Goal: Task Accomplishment & Management: Use online tool/utility

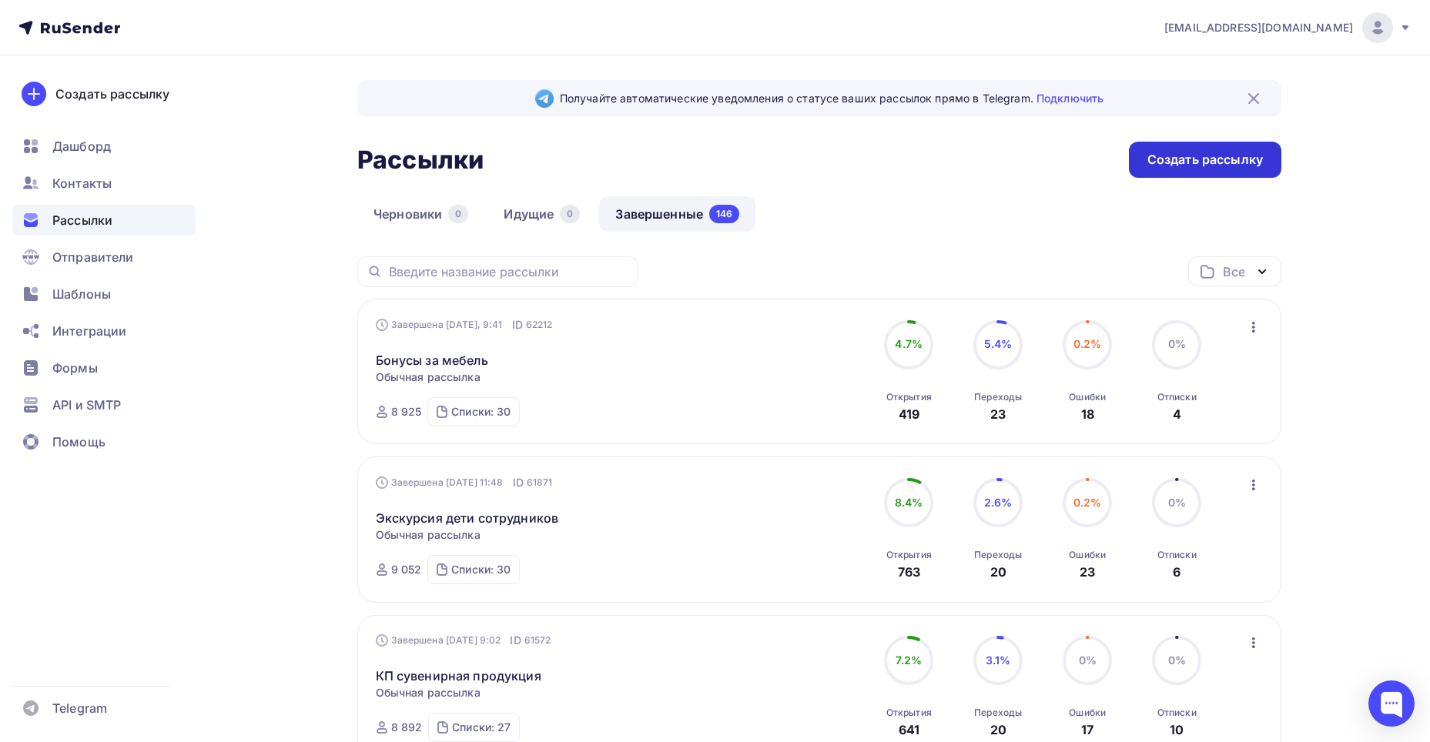
click at [1173, 161] on div "Создать рассылку" at bounding box center [1204, 160] width 115 height 18
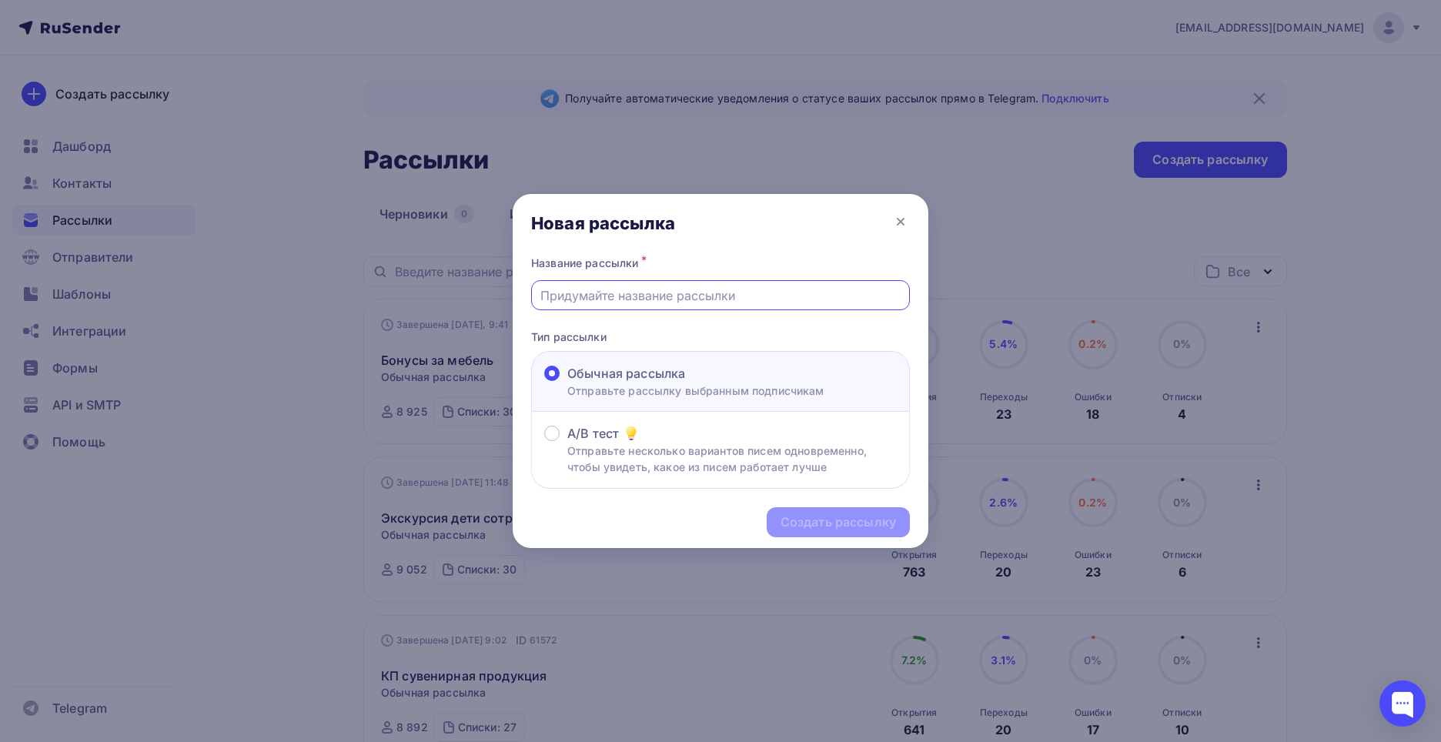
click at [744, 297] on input "text" at bounding box center [720, 295] width 361 height 18
type input "Э"
type input "Переходим на ЭДО"
click at [803, 526] on div "Создать рассылку" at bounding box center [838, 523] width 115 height 18
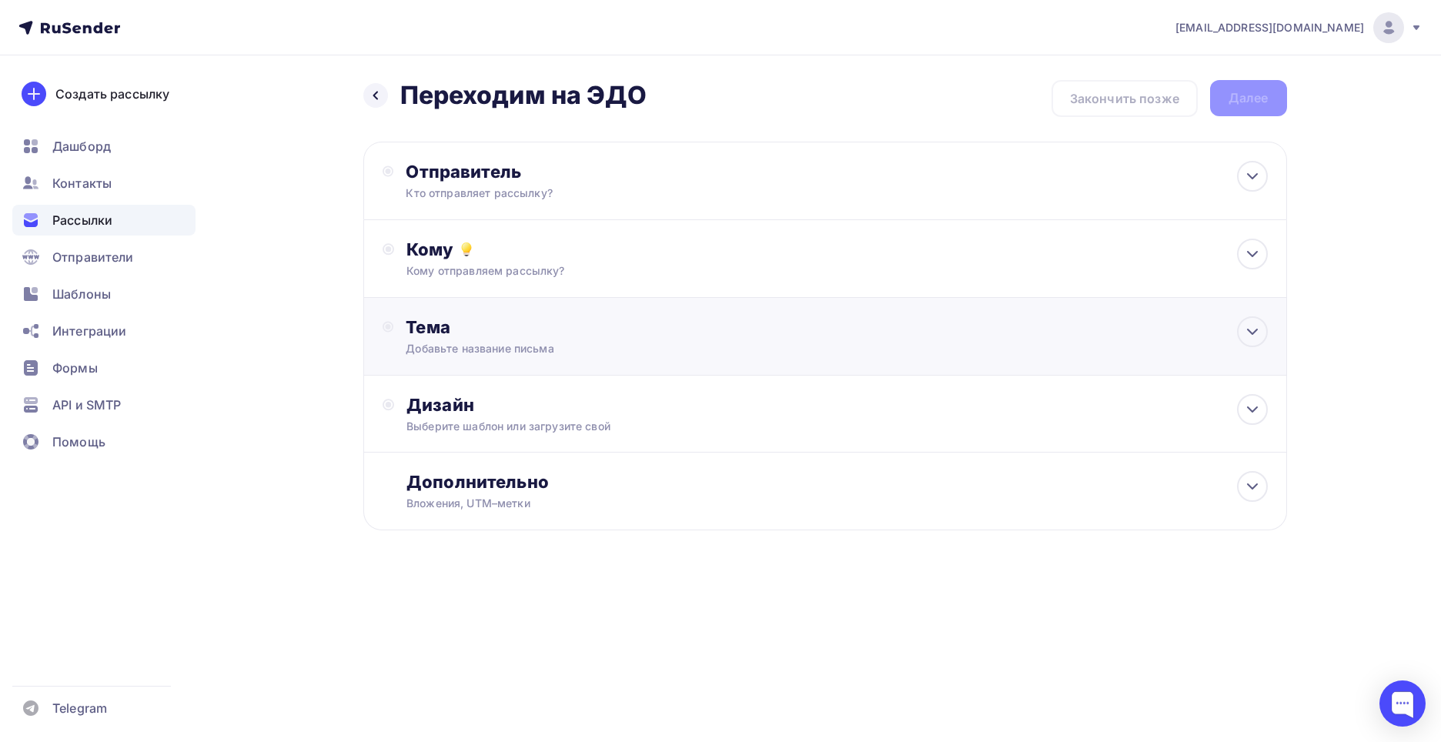
click at [632, 333] on div "Тема" at bounding box center [558, 327] width 304 height 22
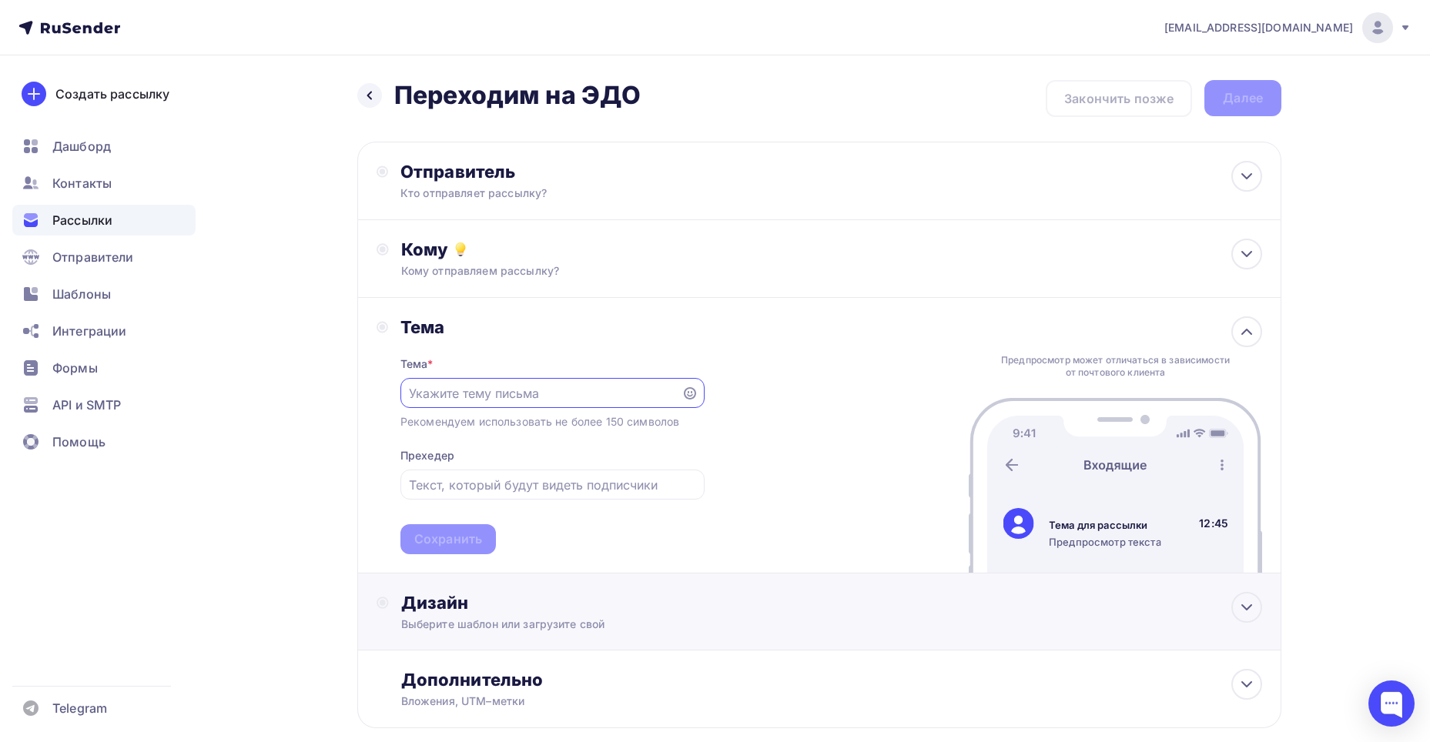
click at [484, 599] on div "Дизайн" at bounding box center [831, 603] width 861 height 22
click at [515, 664] on div "Выбрать шаблон" at bounding box center [468, 666] width 107 height 18
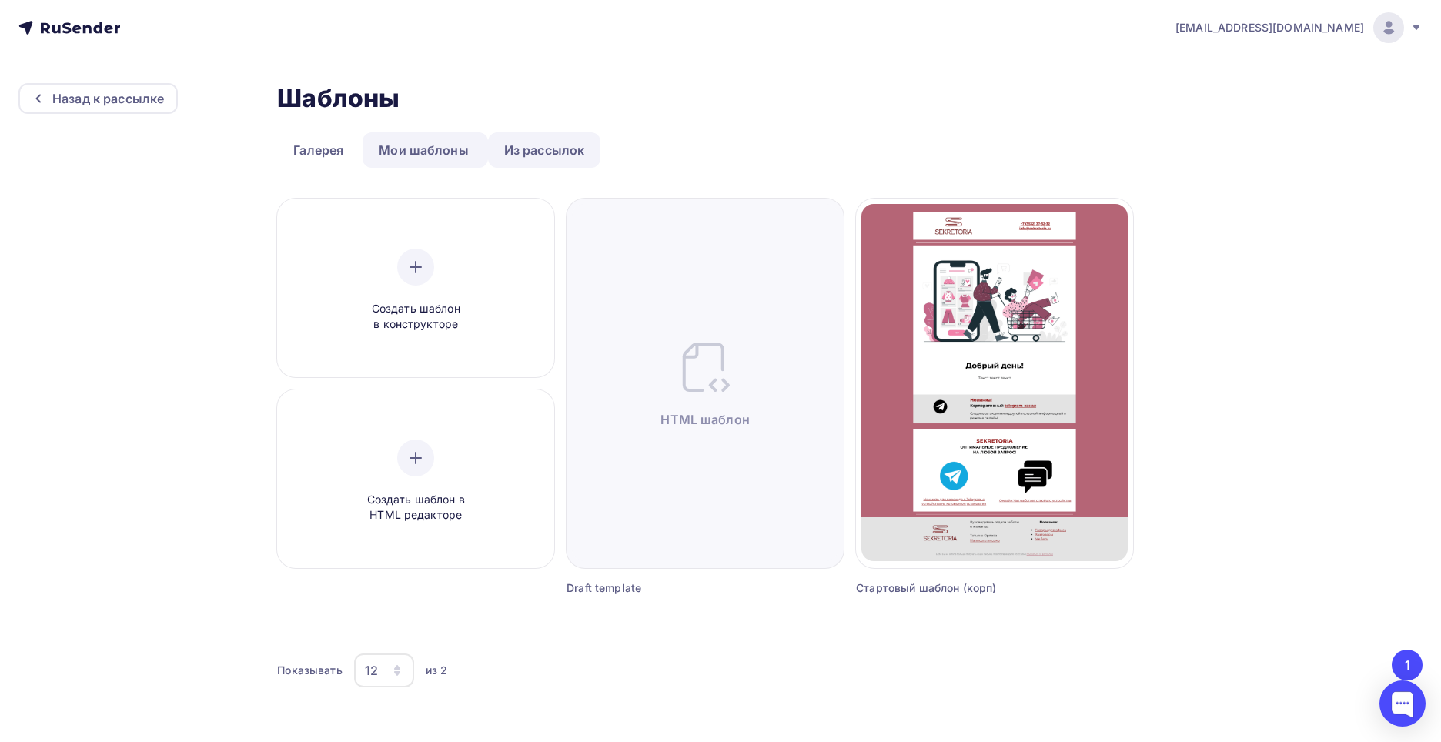
click at [546, 143] on link "Из рассылок" at bounding box center [544, 149] width 113 height 35
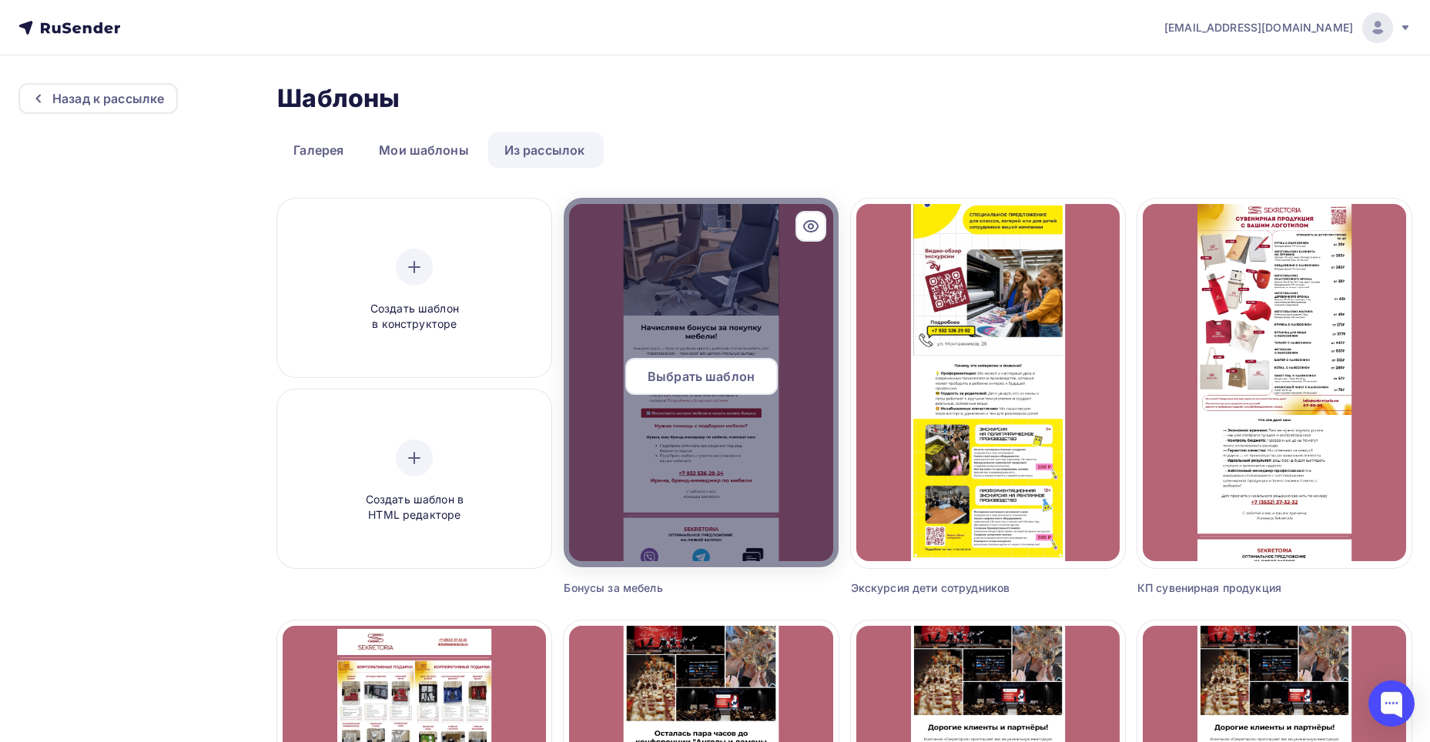
click at [720, 363] on div "Выбрать шаблон" at bounding box center [701, 376] width 152 height 37
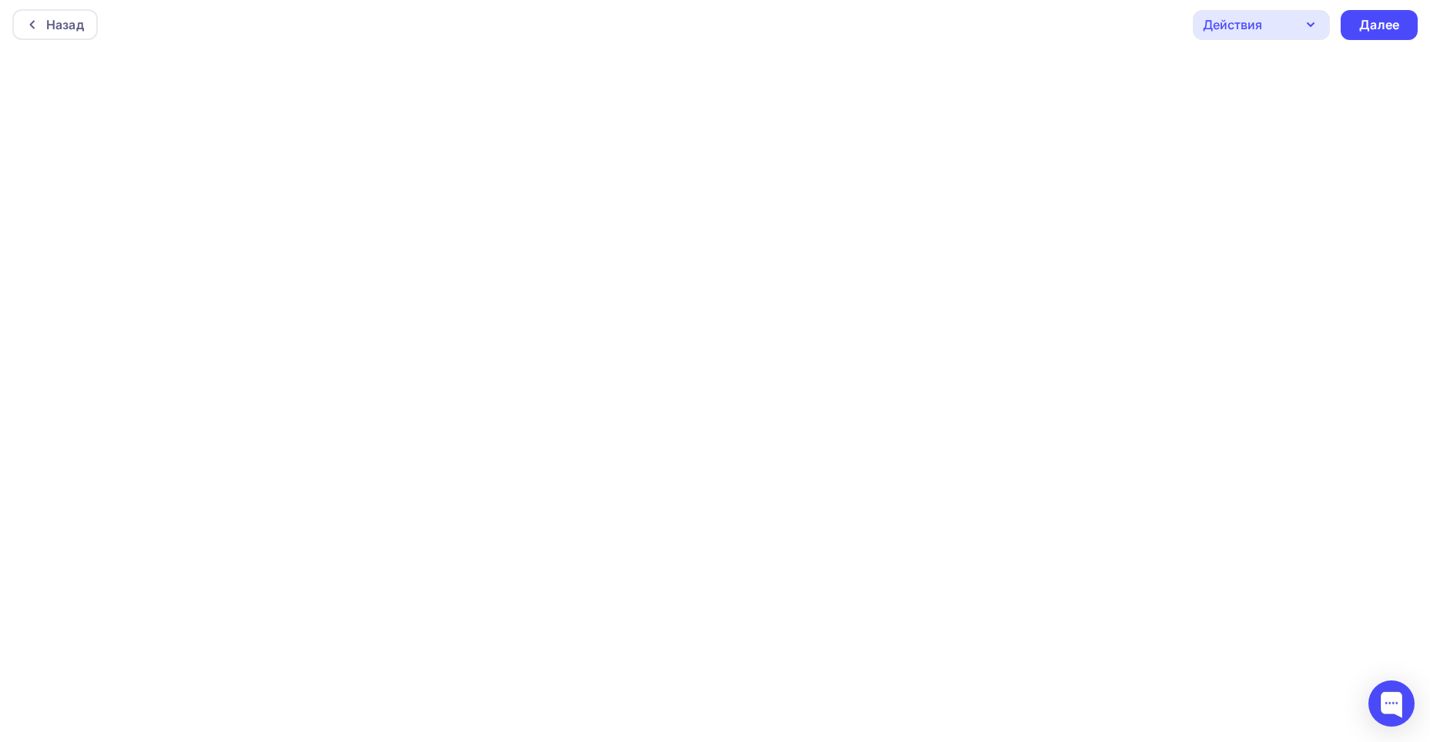
scroll to position [4, 0]
click at [1351, 18] on div "Далее" at bounding box center [1378, 24] width 77 height 30
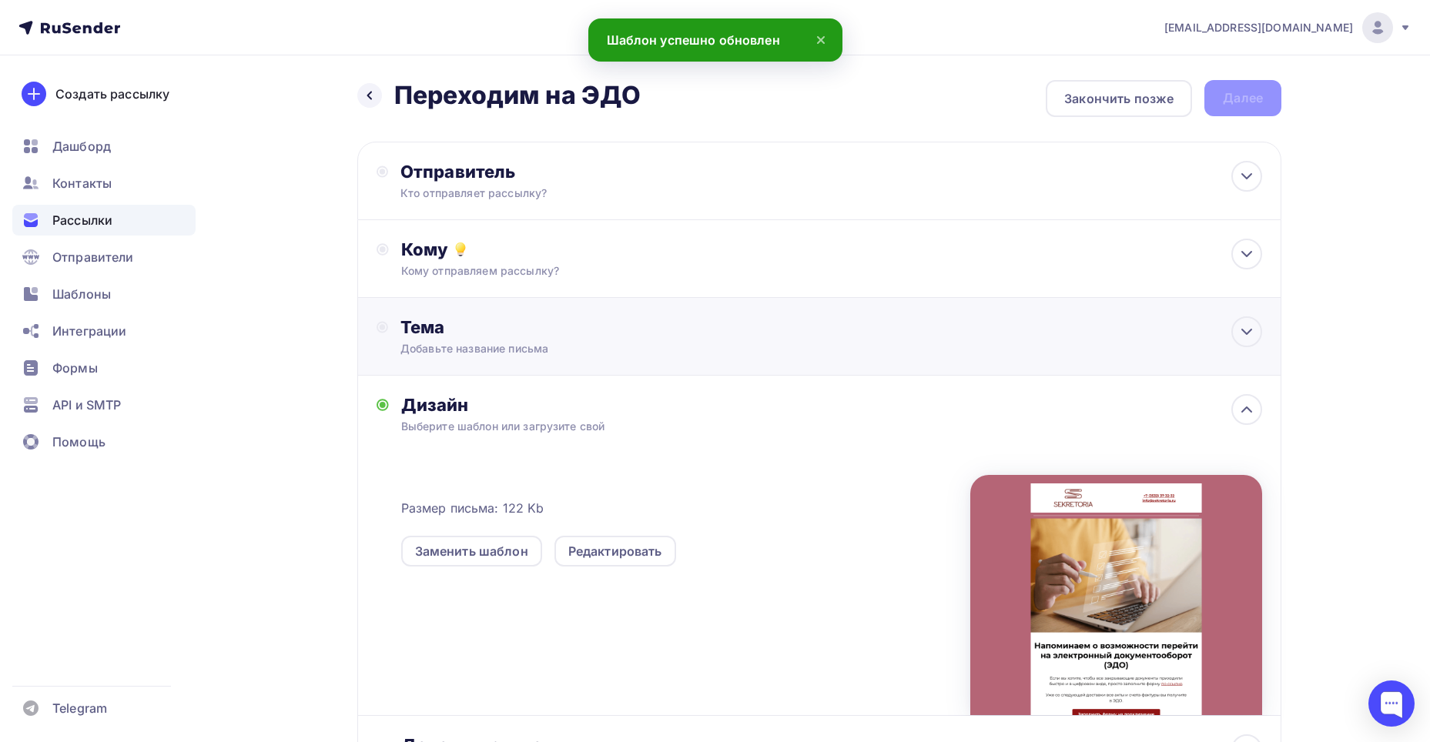
click at [517, 336] on div "Тема" at bounding box center [552, 327] width 304 height 22
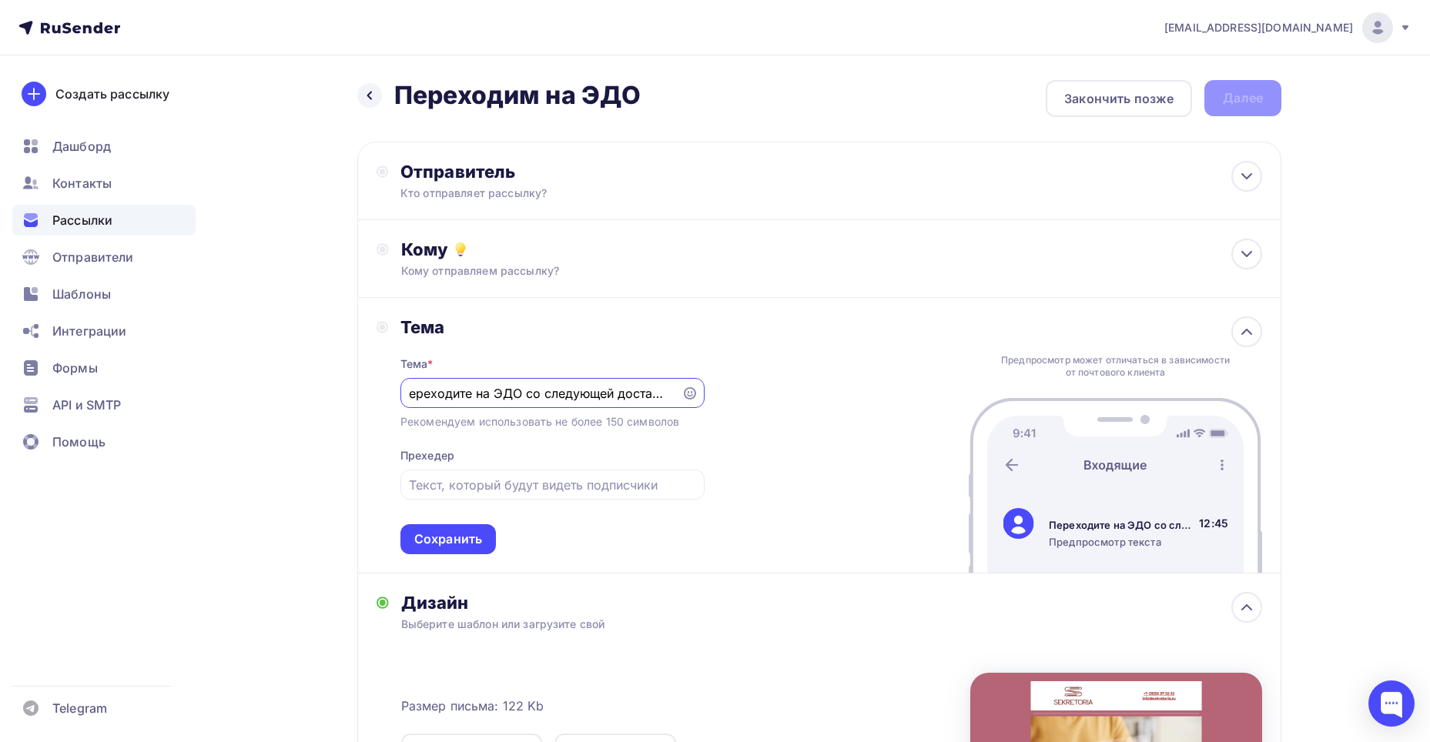
scroll to position [0, 13]
type input "Переходите на ЭДО со следующей доставки!"
click at [423, 536] on div "Сохранить" at bounding box center [448, 539] width 68 height 18
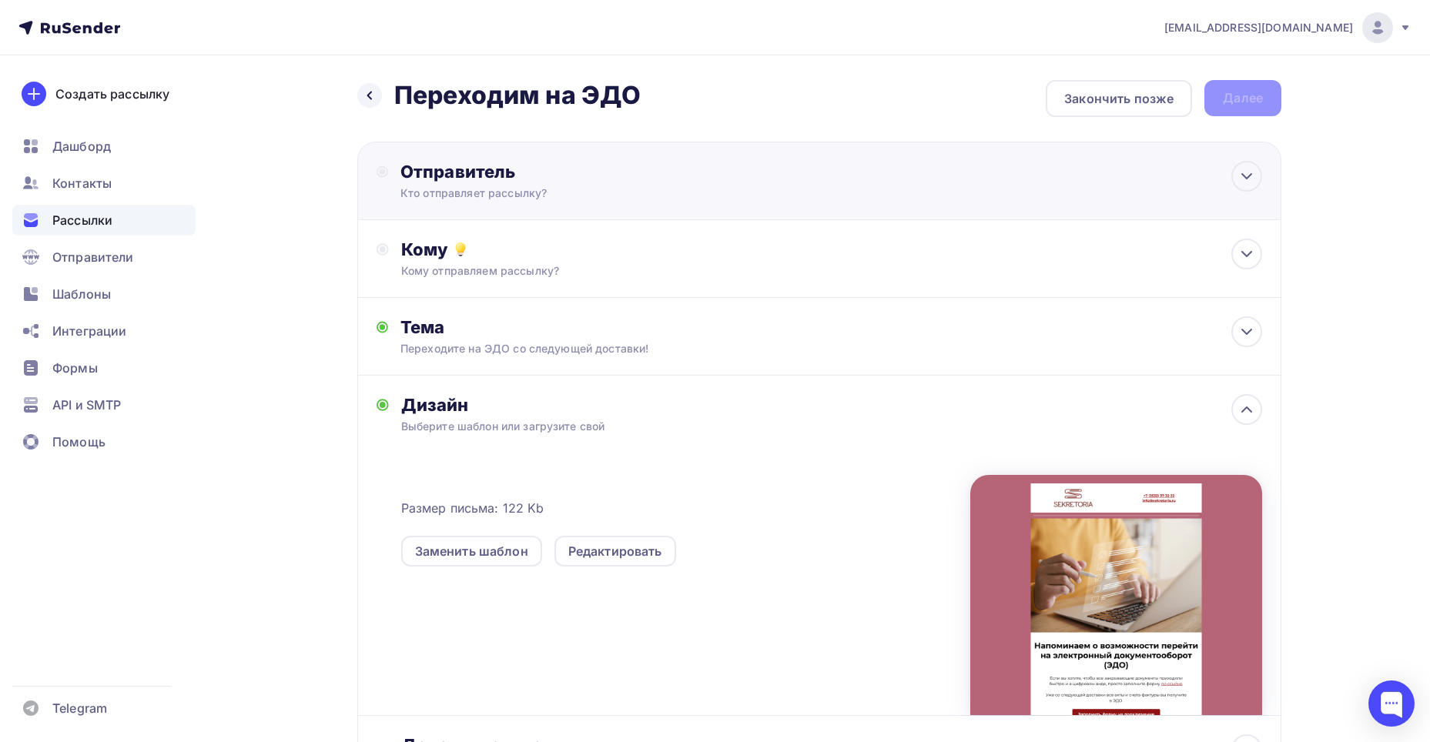
click at [497, 196] on div "Кто отправляет рассылку?" at bounding box center [550, 193] width 300 height 15
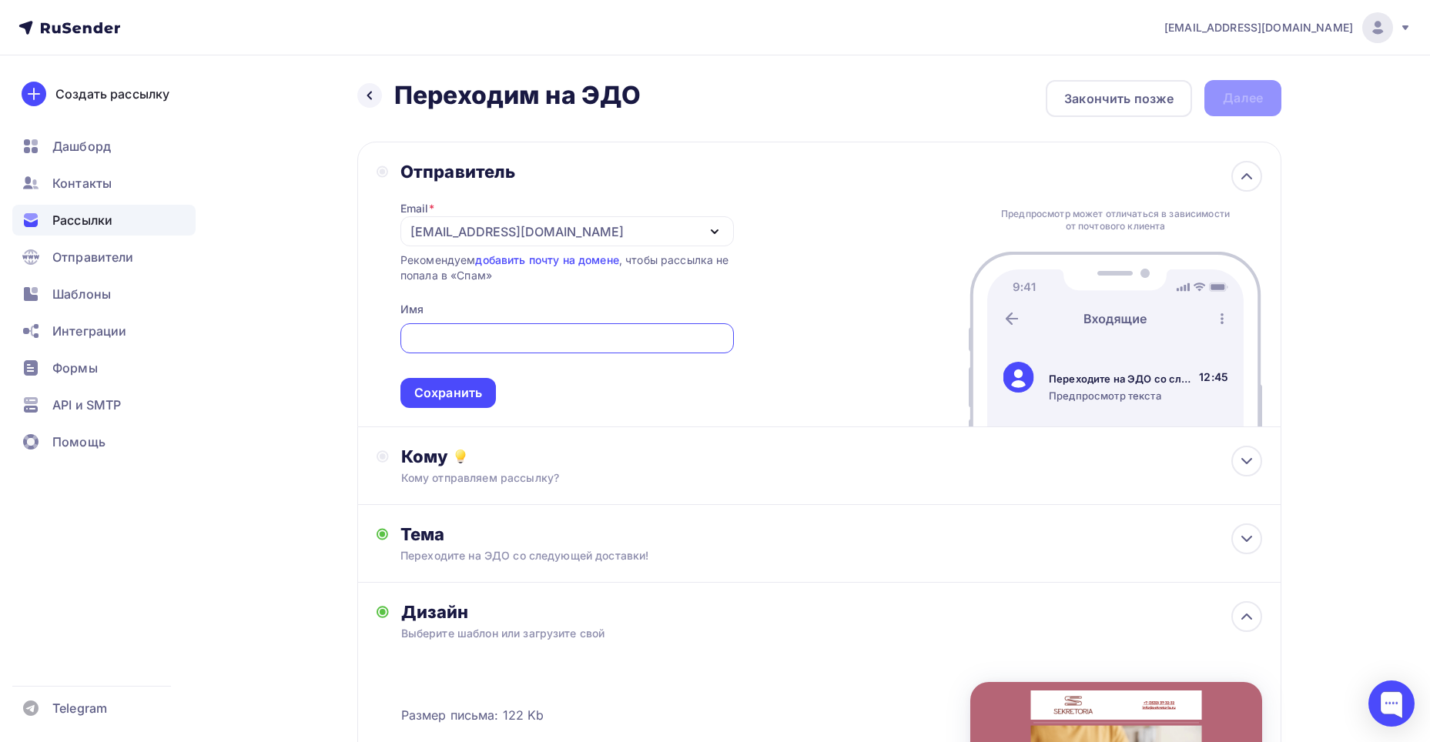
click at [459, 239] on div "[EMAIL_ADDRESS][DOMAIN_NAME]" at bounding box center [516, 232] width 213 height 18
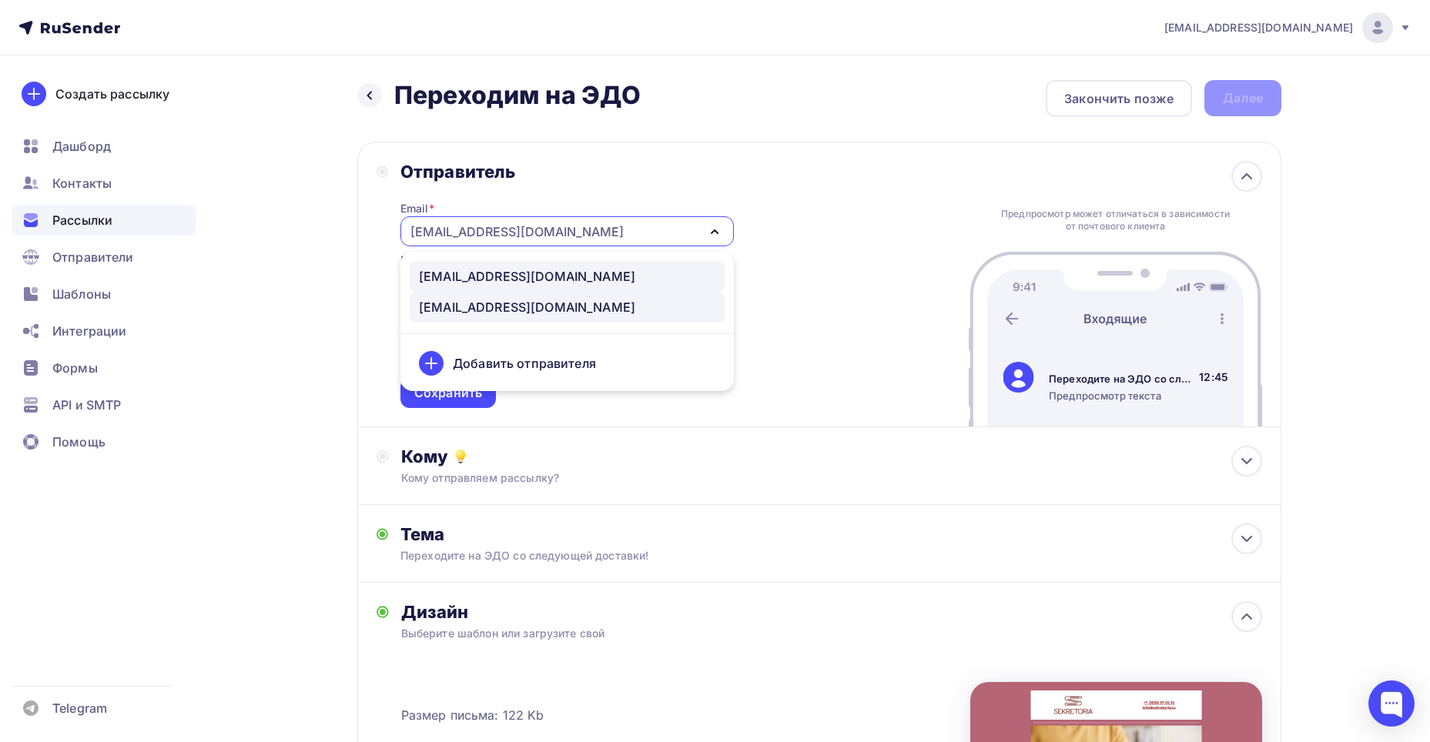
click at [460, 276] on div "info@mail-sekretoria.ru" at bounding box center [527, 276] width 216 height 18
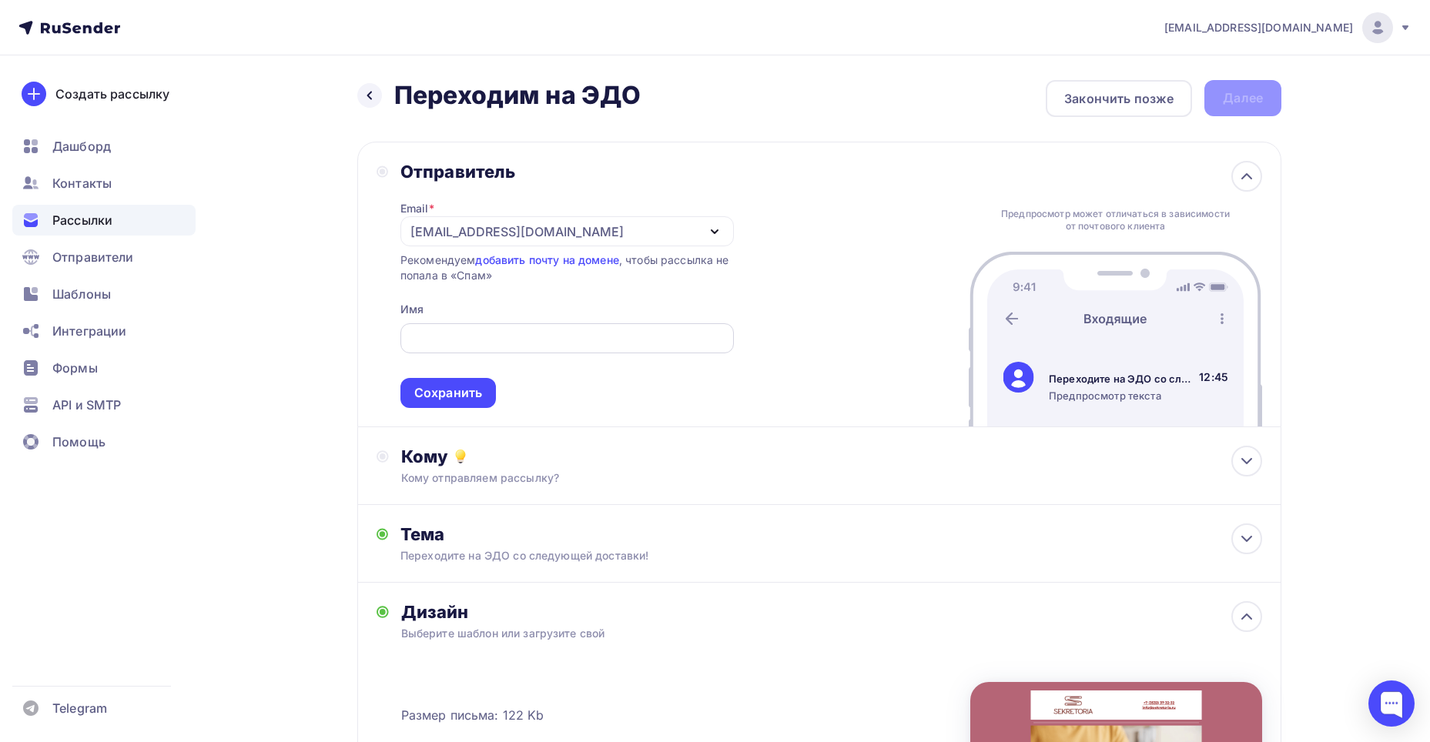
click at [460, 330] on div at bounding box center [566, 338] width 333 height 30
click at [459, 336] on input "text" at bounding box center [567, 339] width 316 height 18
type input "Sekretoria"
click at [460, 387] on div "Сохранить" at bounding box center [448, 393] width 68 height 18
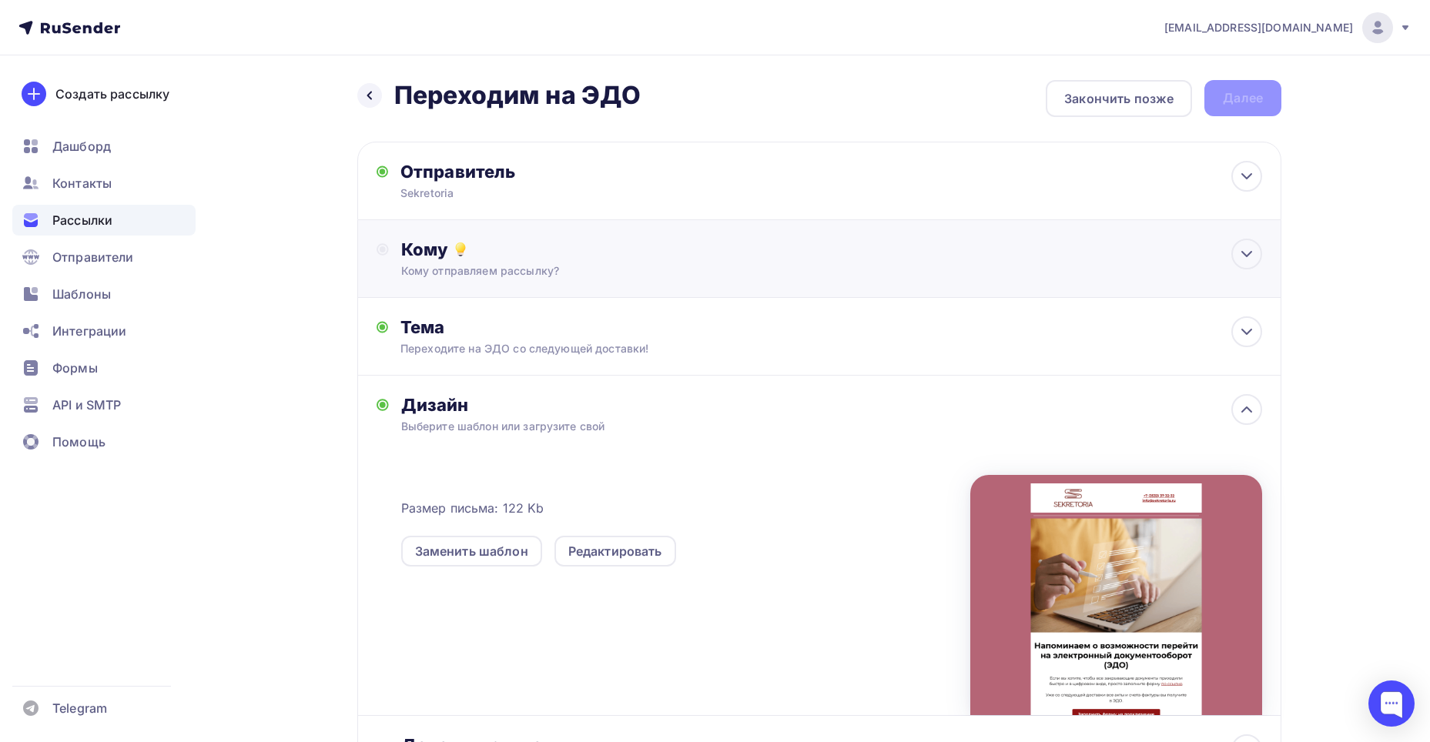
click at [442, 284] on div "Кому Кому отправляем рассылку? Списки получателей Выберите список Все списки id…" at bounding box center [819, 259] width 924 height 78
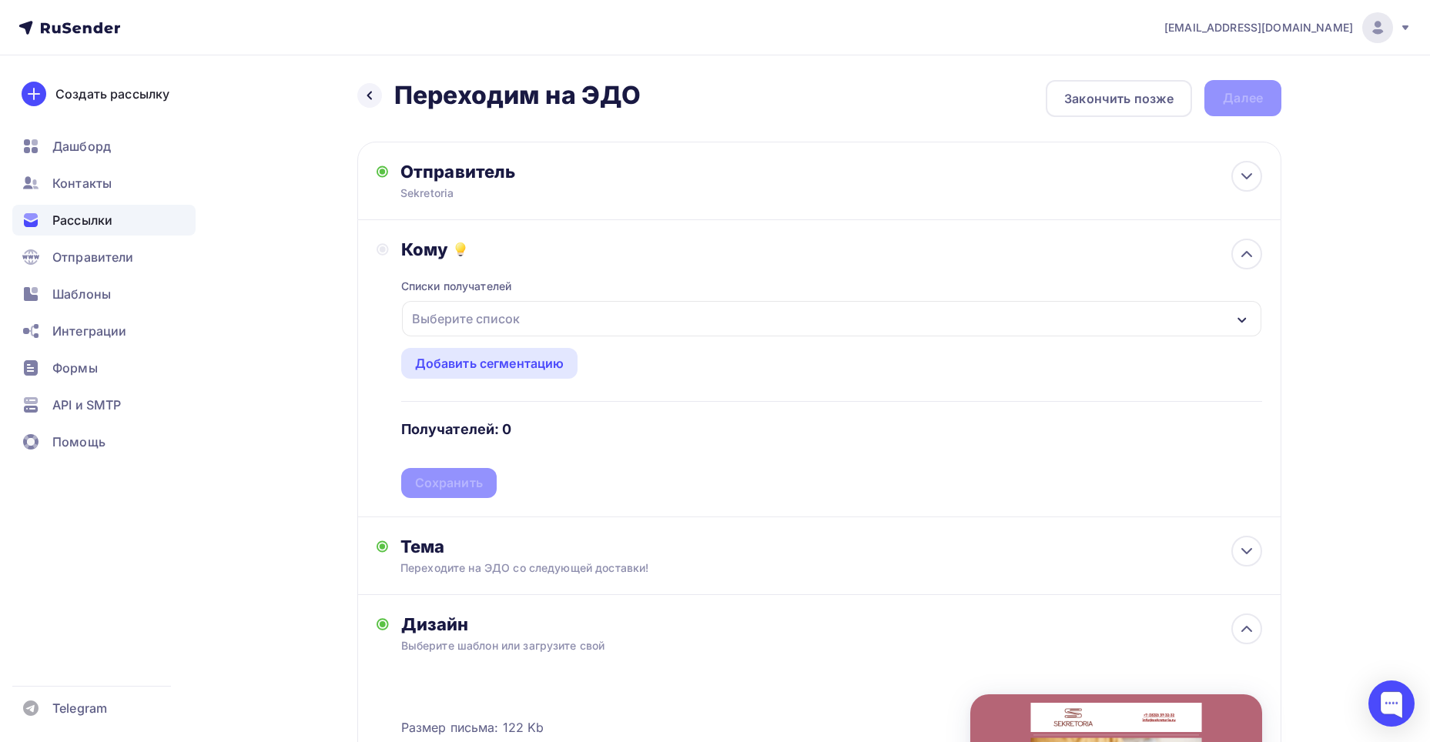
click at [447, 313] on div "Выберите список" at bounding box center [466, 319] width 120 height 28
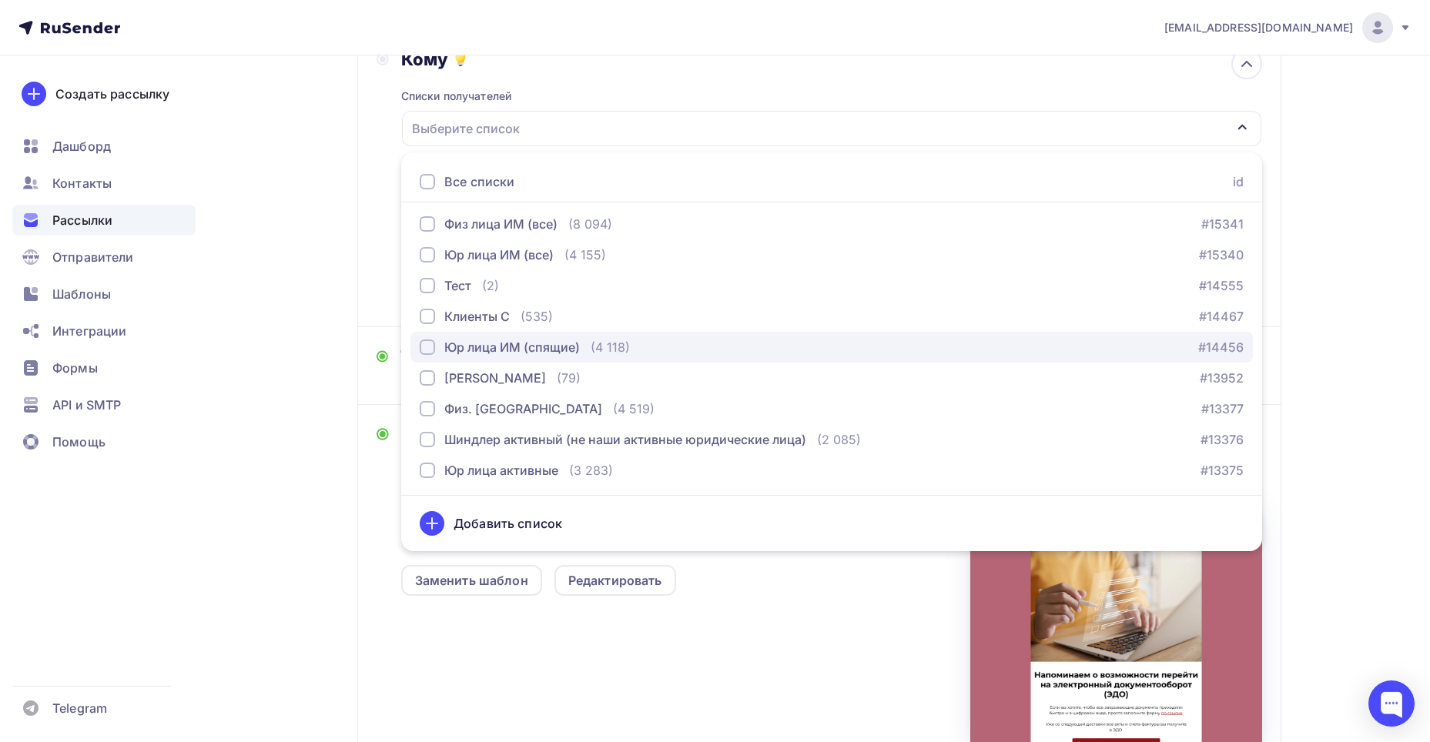
scroll to position [308, 0]
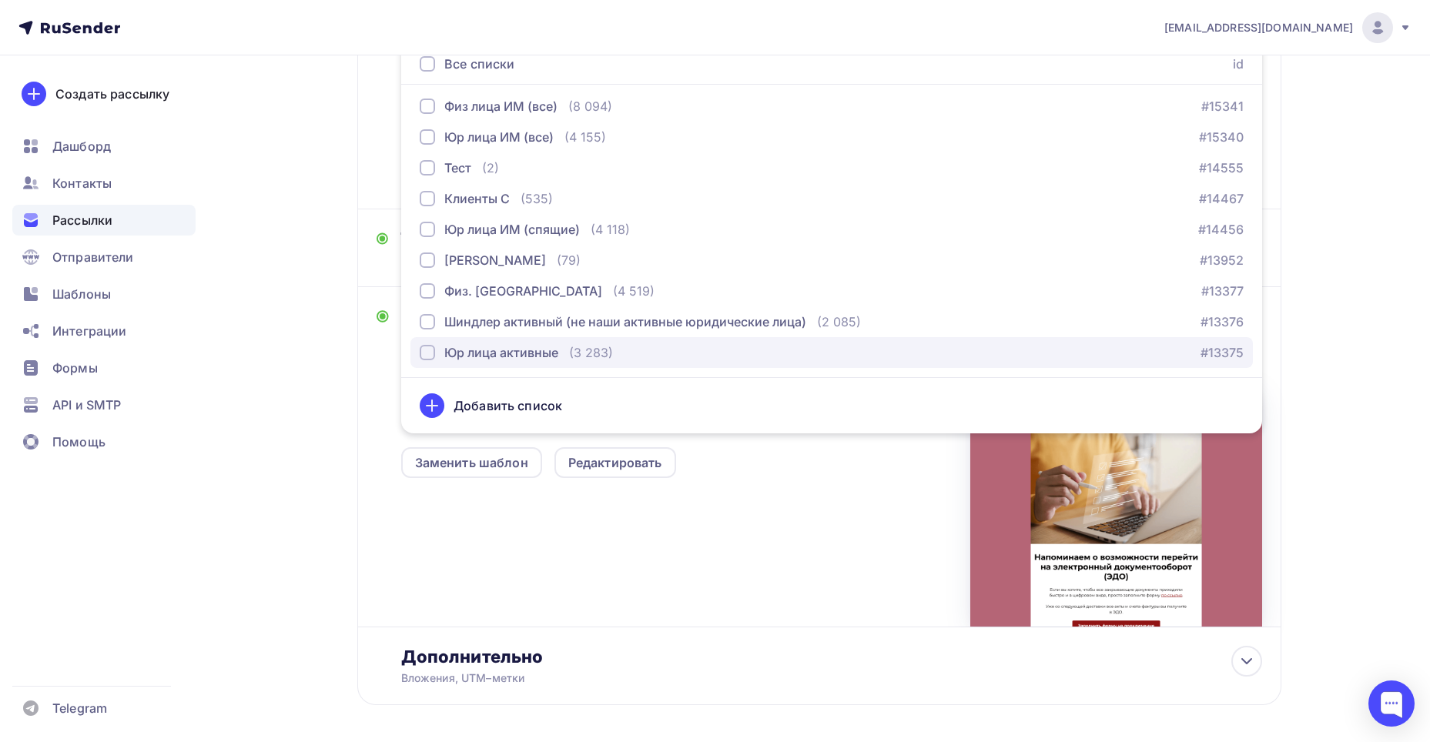
click at [564, 343] on button "Юр лица активные (3 283) #13375" at bounding box center [831, 352] width 842 height 31
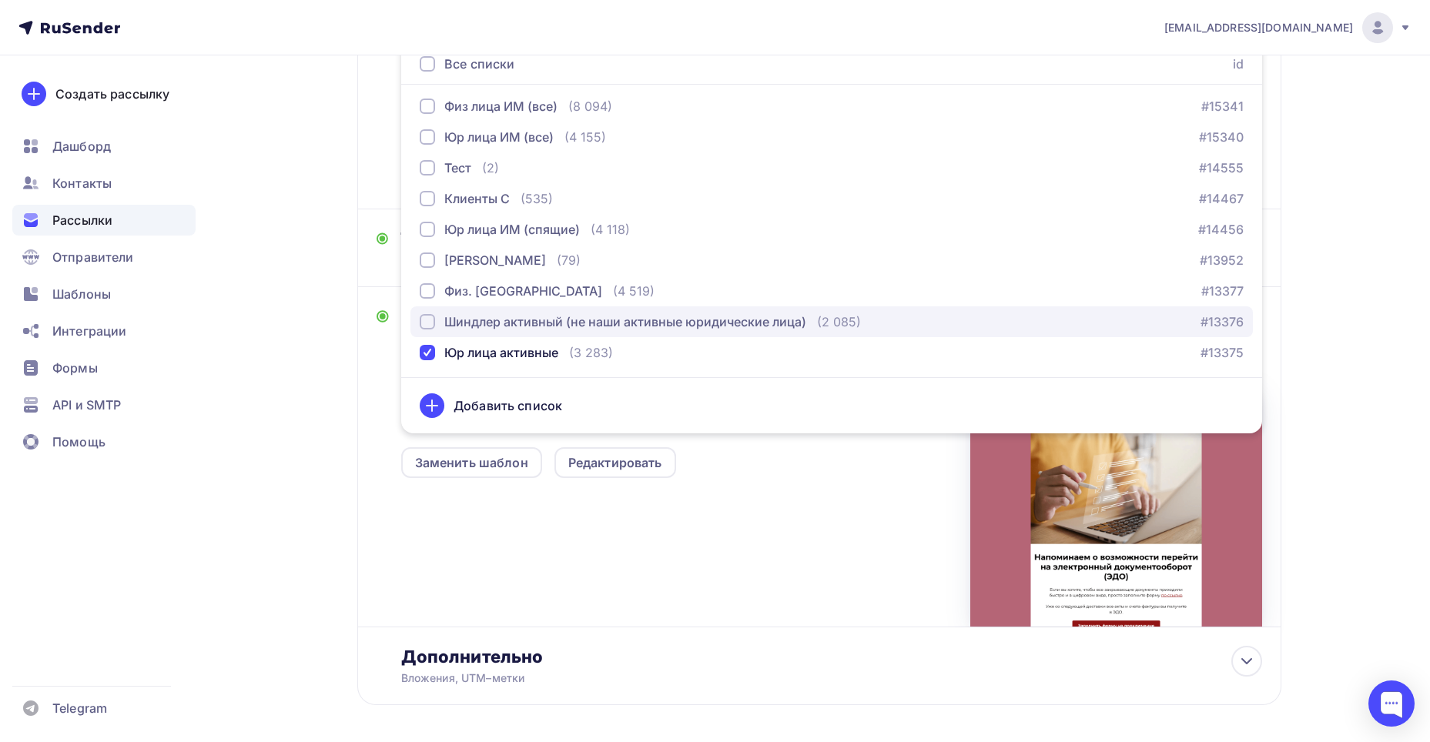
click at [557, 315] on div "Шиндлер активный (не наши активные юридические лица)" at bounding box center [625, 322] width 362 height 18
click at [469, 313] on div "Шиндлер активный (не наши активные юридические лица)" at bounding box center [625, 322] width 362 height 18
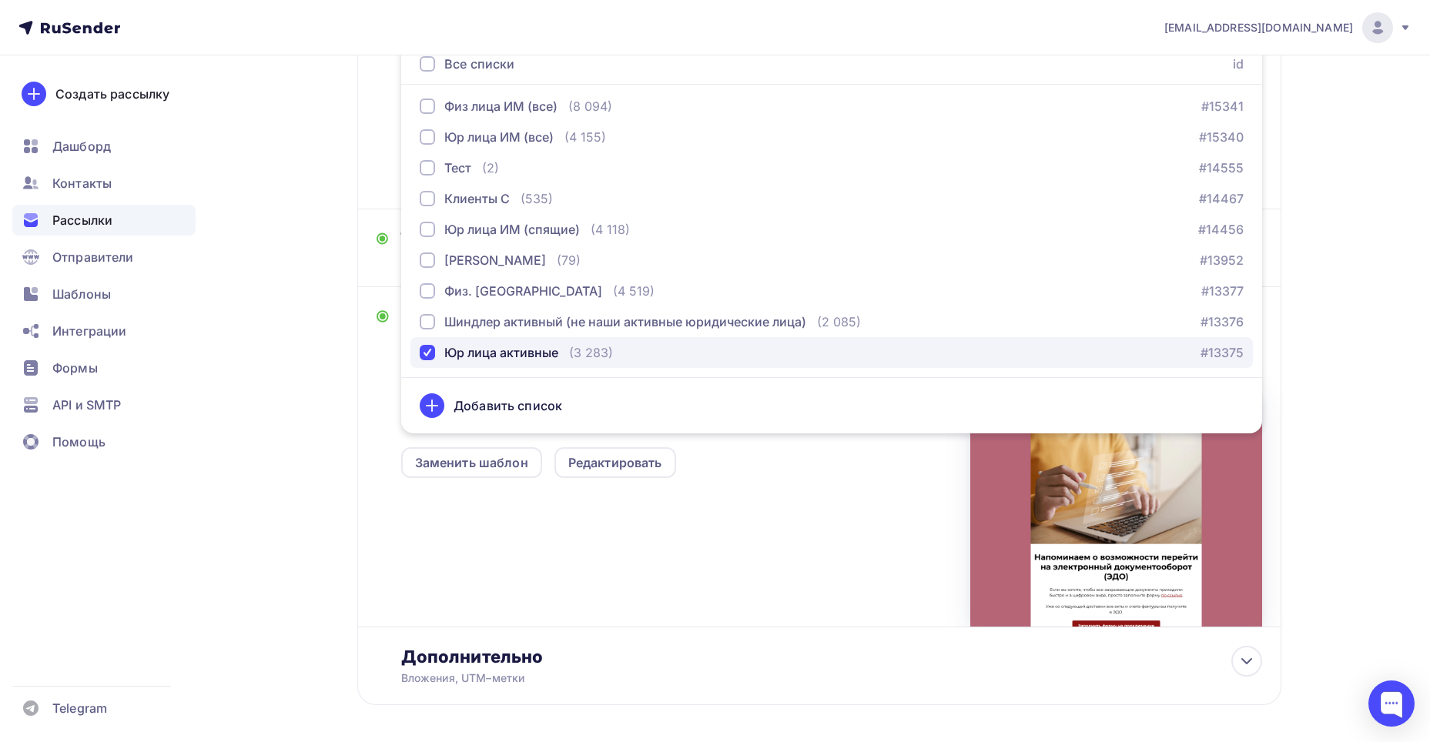
click at [467, 346] on div "Юр лица активные" at bounding box center [501, 352] width 114 height 18
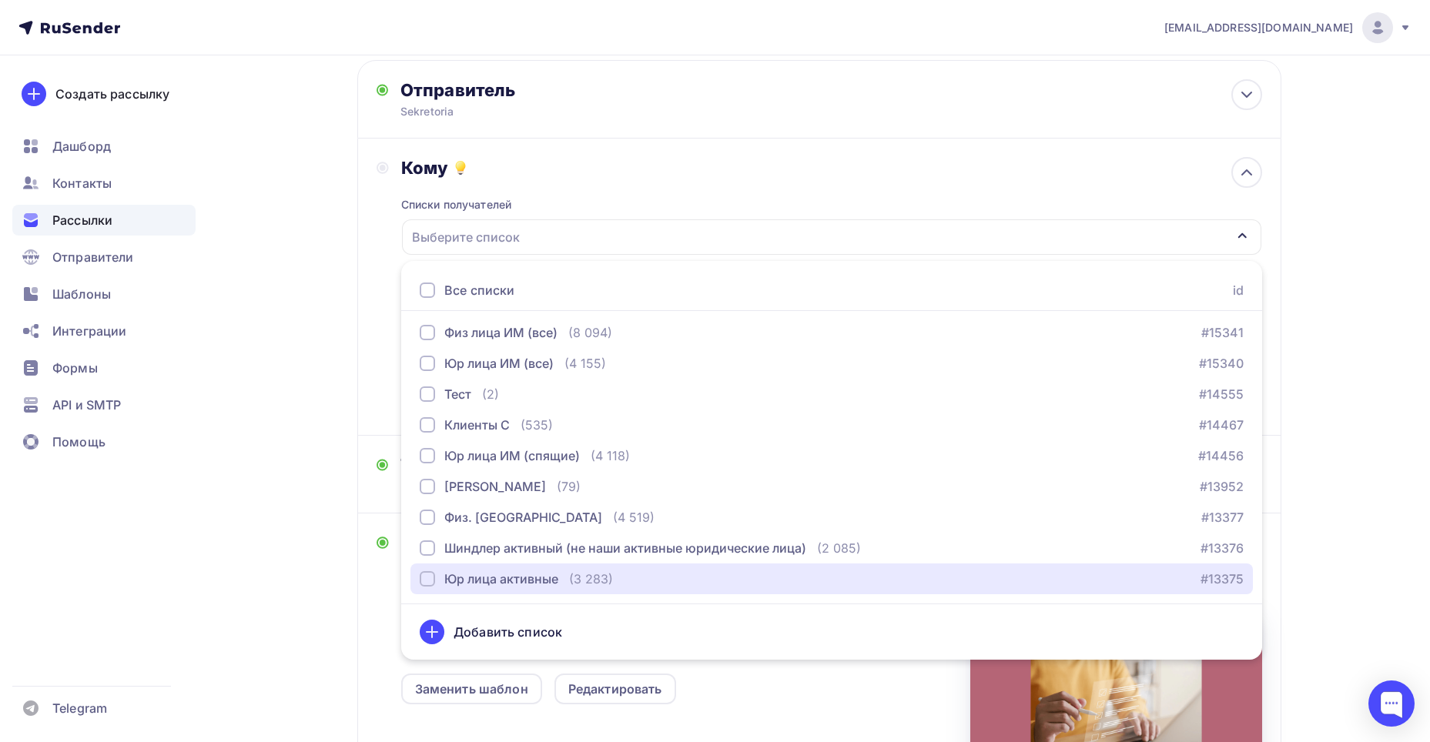
scroll to position [77, 0]
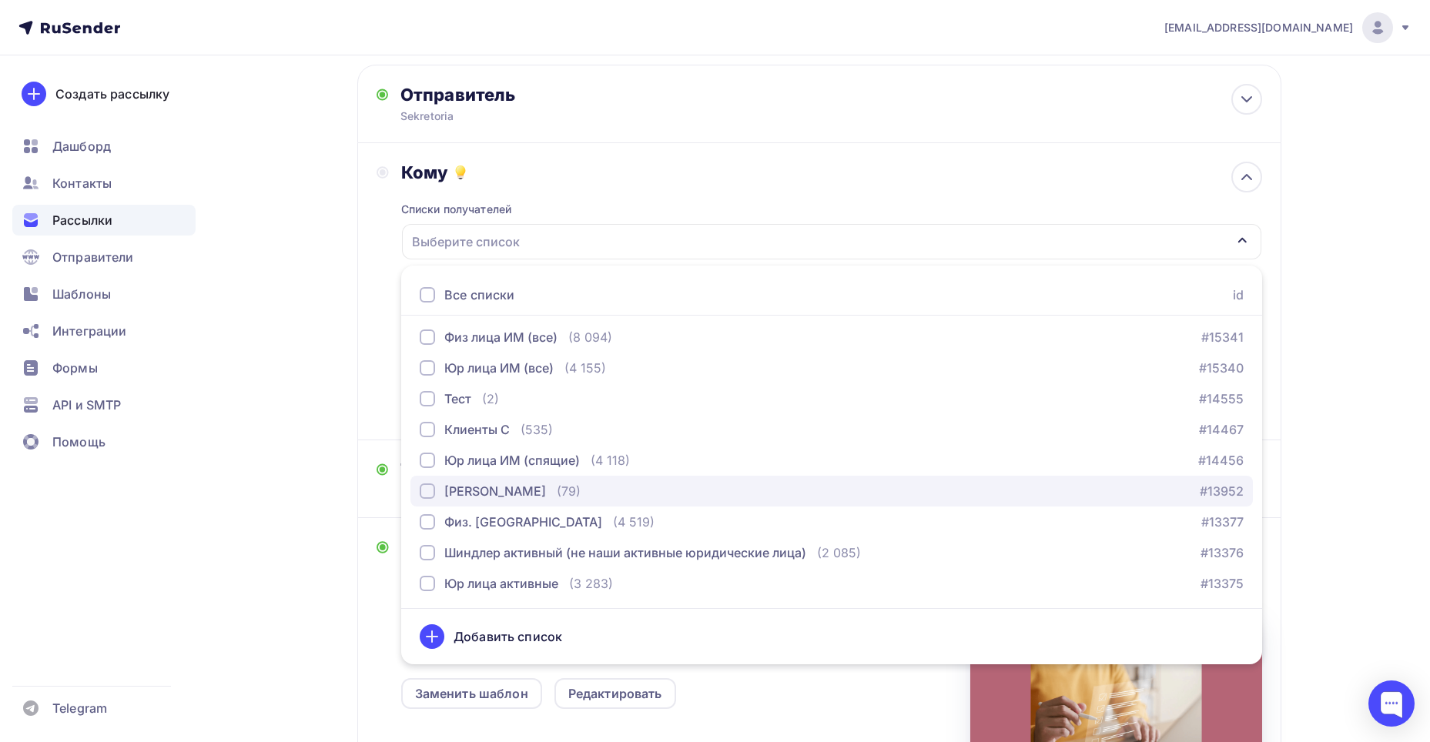
drag, startPoint x: 460, startPoint y: 494, endPoint x: 455, endPoint y: 469, distance: 26.0
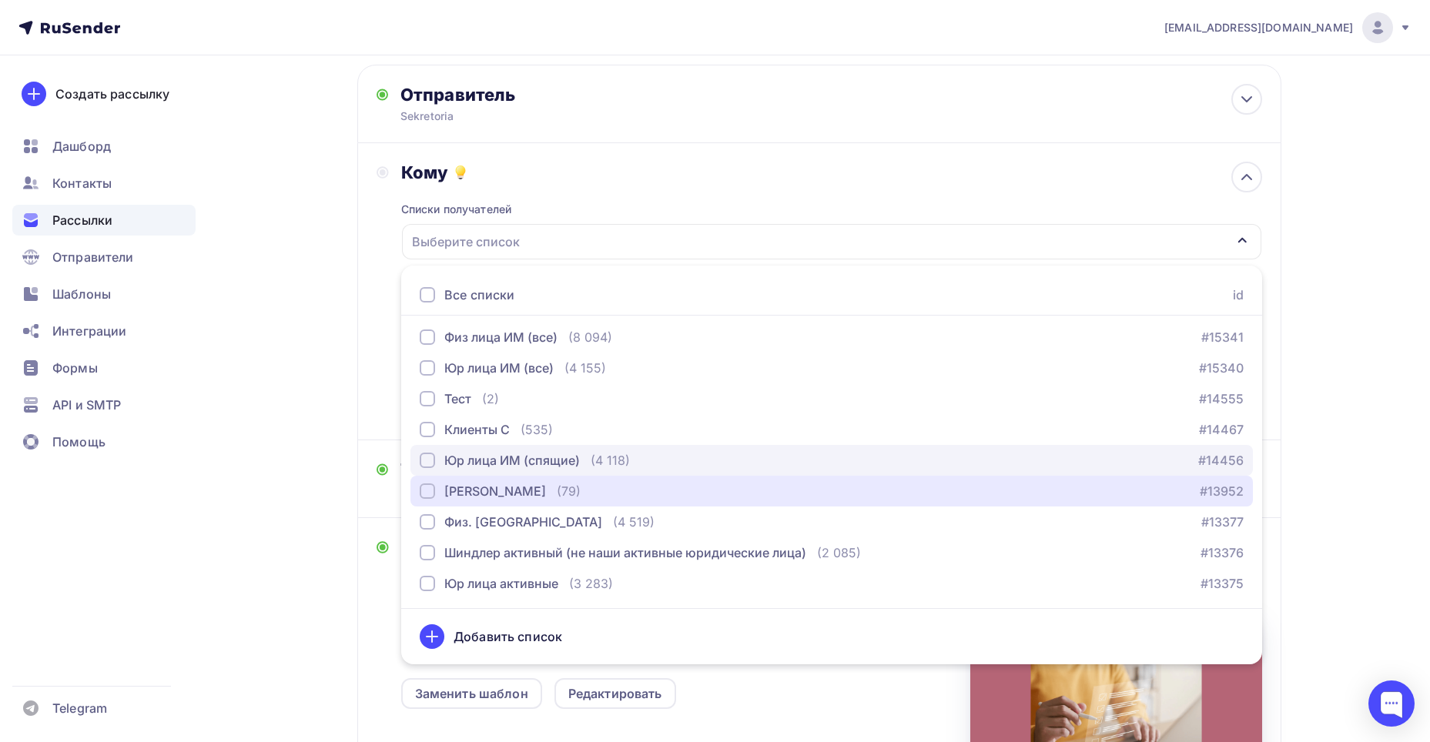
click at [460, 494] on div "[PERSON_NAME]" at bounding box center [495, 491] width 102 height 18
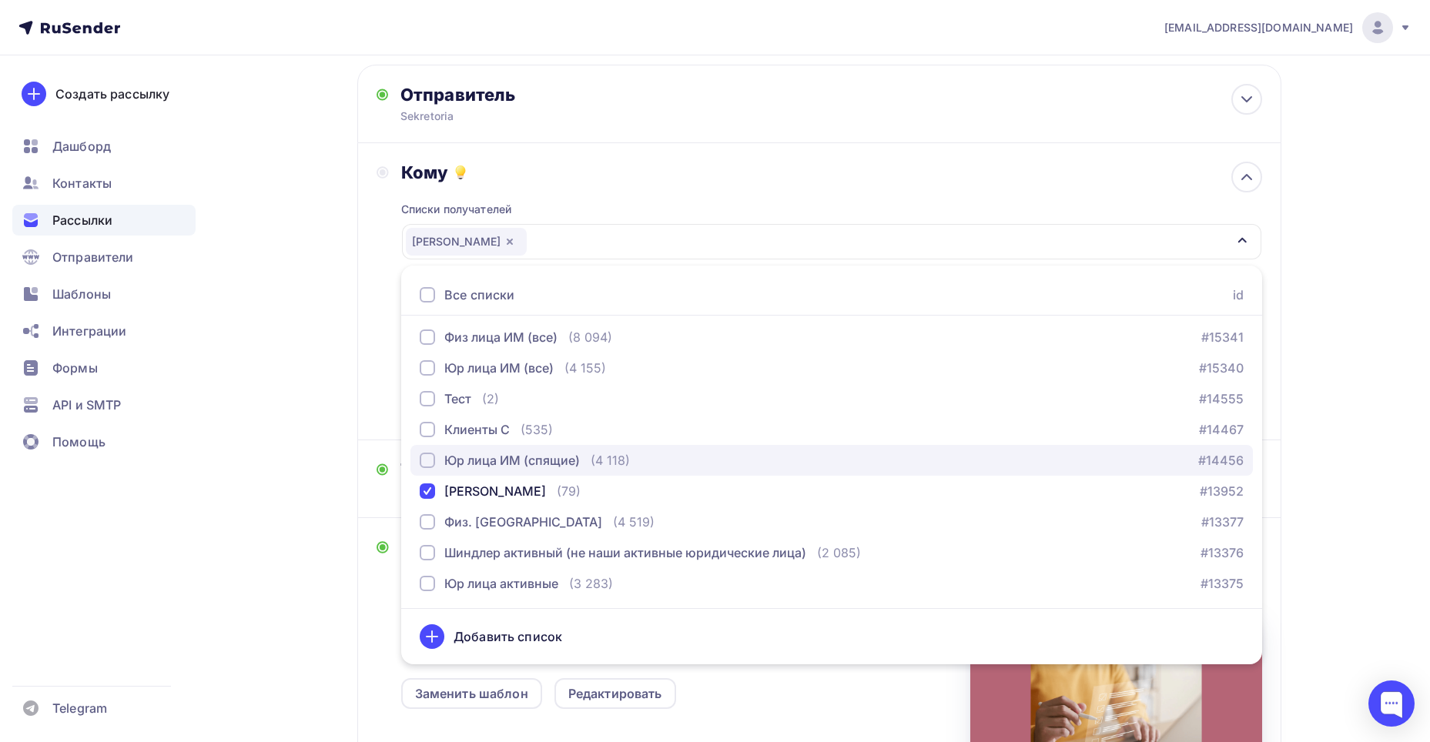
click at [453, 464] on div "Юр лица ИМ (спящие)" at bounding box center [512, 460] width 136 height 18
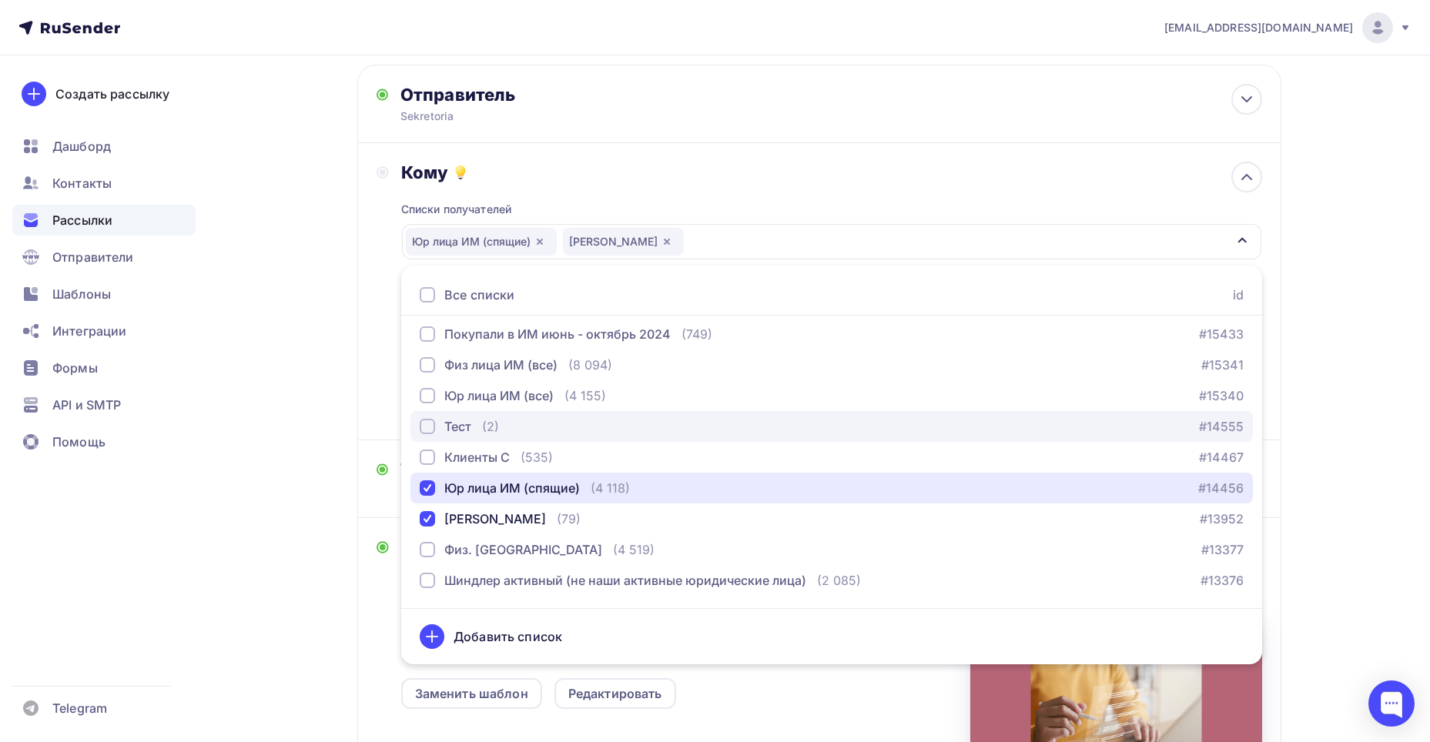
scroll to position [758, 0]
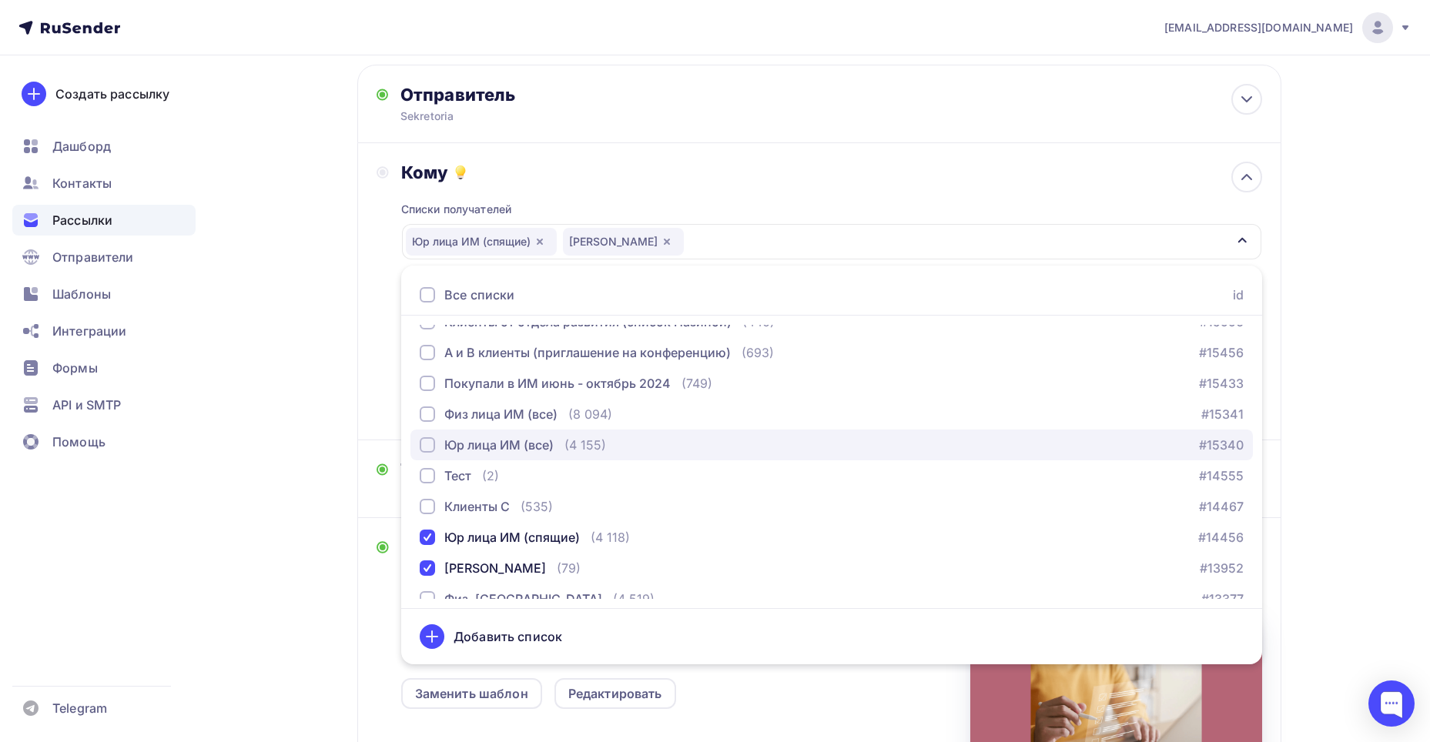
click at [501, 449] on div "Юр лица ИМ (все)" at bounding box center [498, 445] width 109 height 18
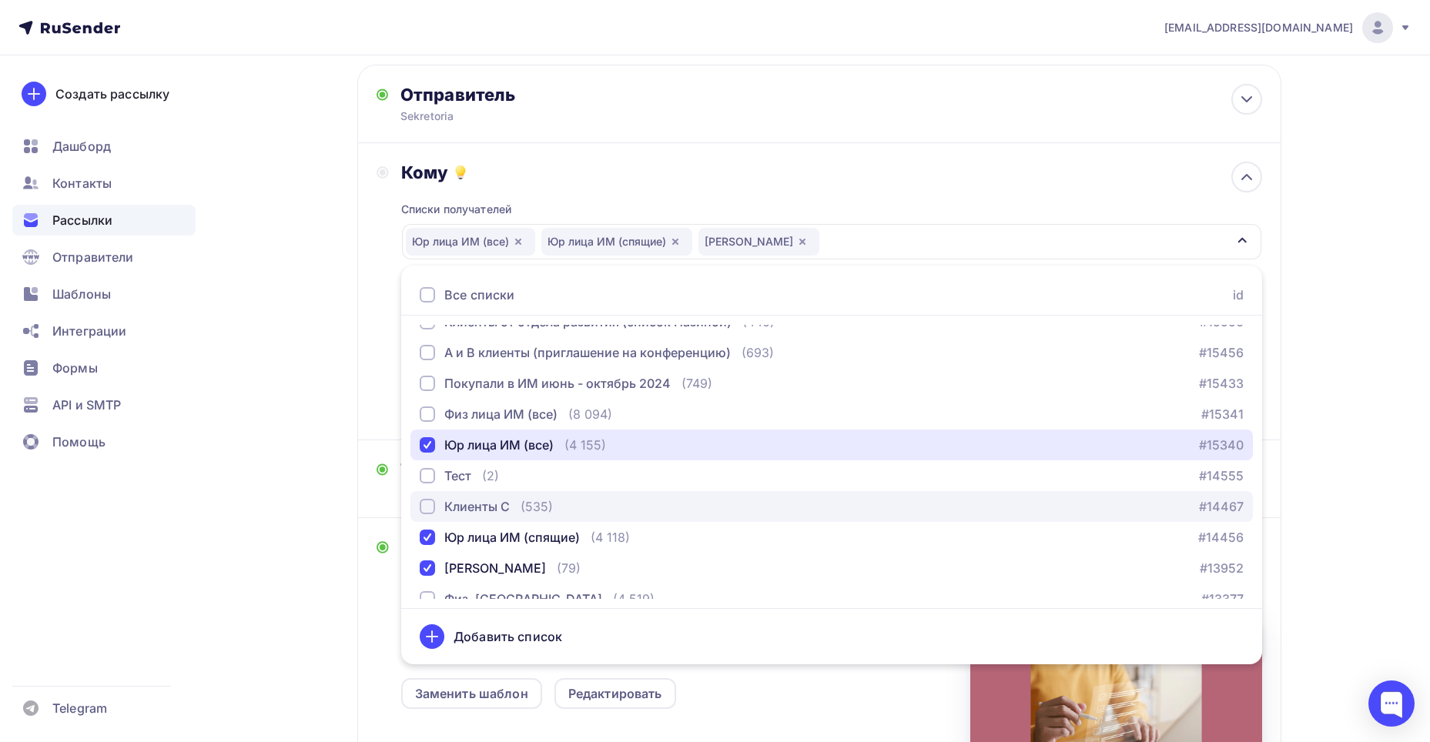
scroll to position [681, 0]
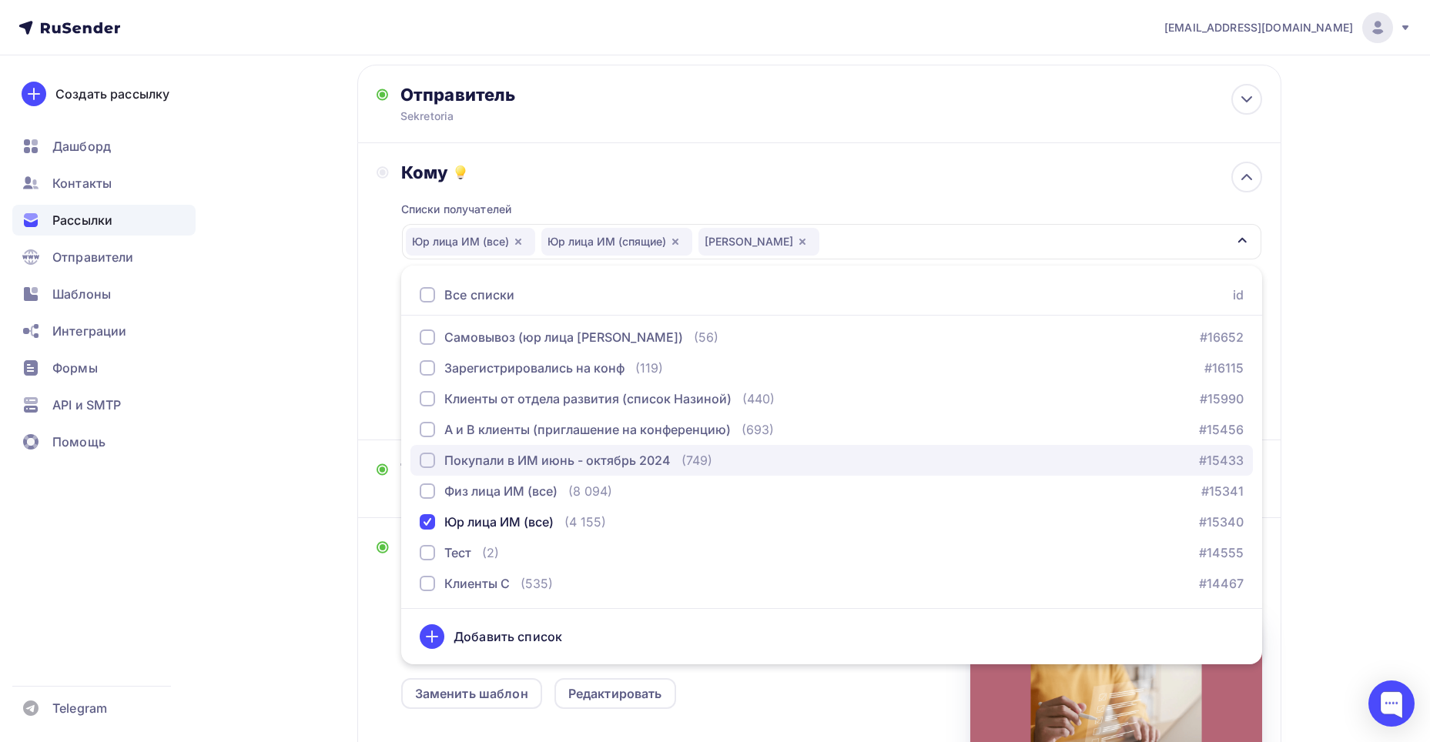
click at [560, 464] on div "Покупали в ИМ июнь - октябрь 2024" at bounding box center [557, 460] width 226 height 18
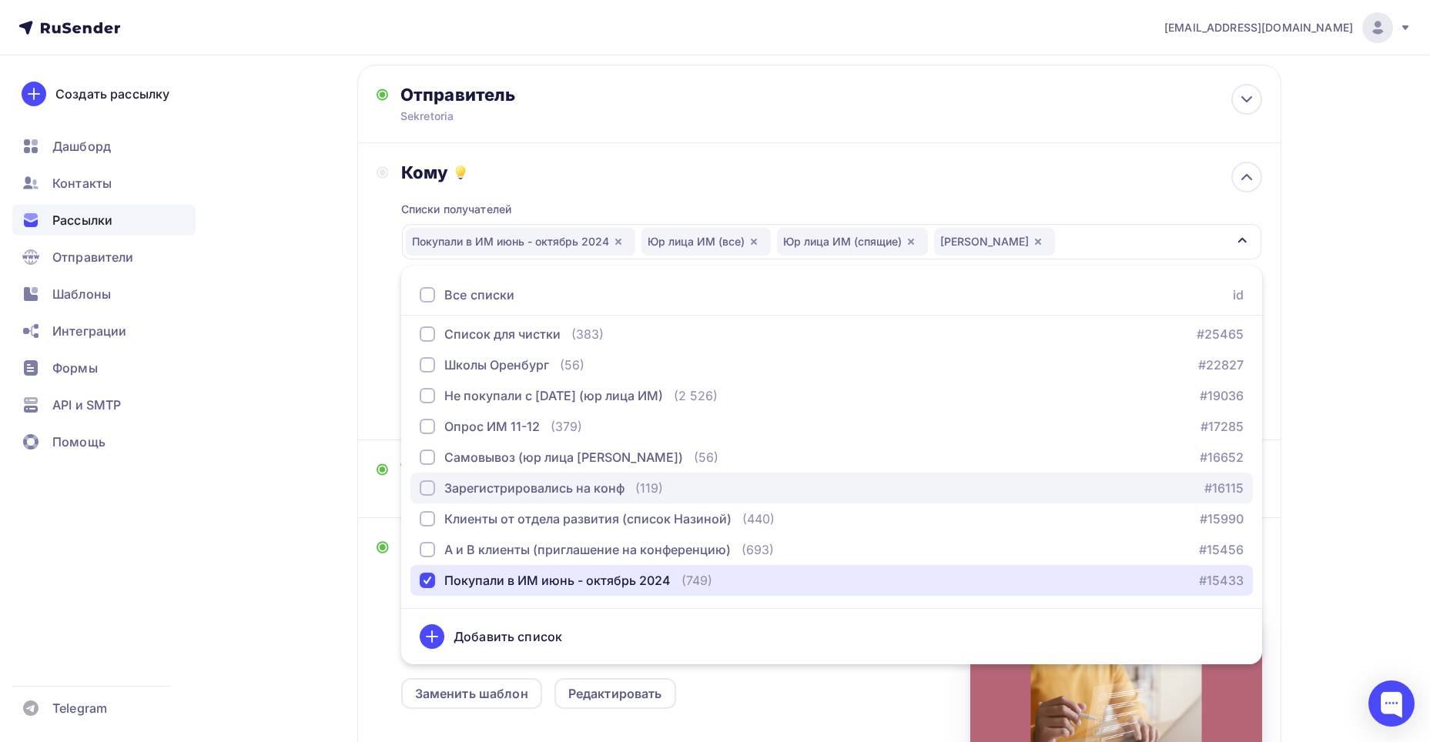
scroll to position [527, 0]
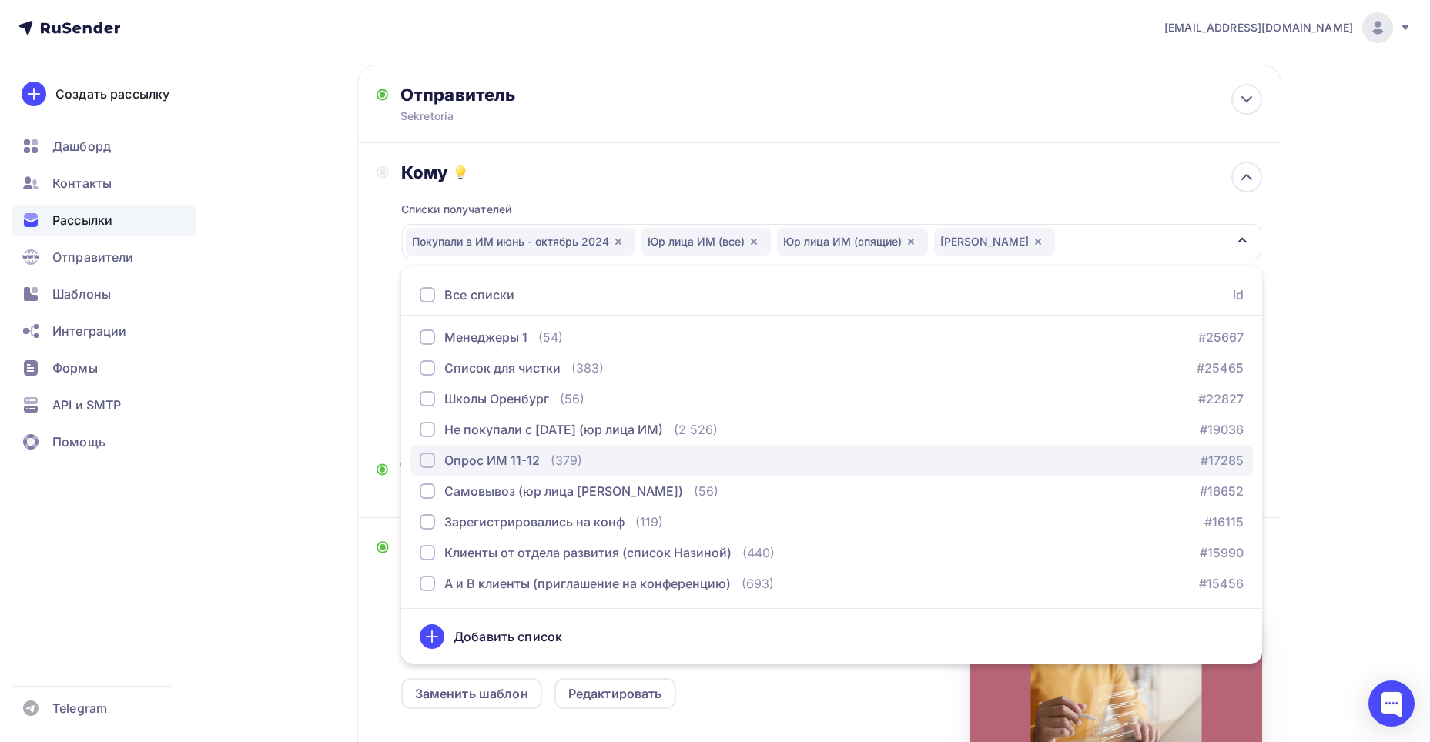
click at [531, 470] on button "Опрос ИМ 11-12 (379) #17285" at bounding box center [831, 460] width 842 height 31
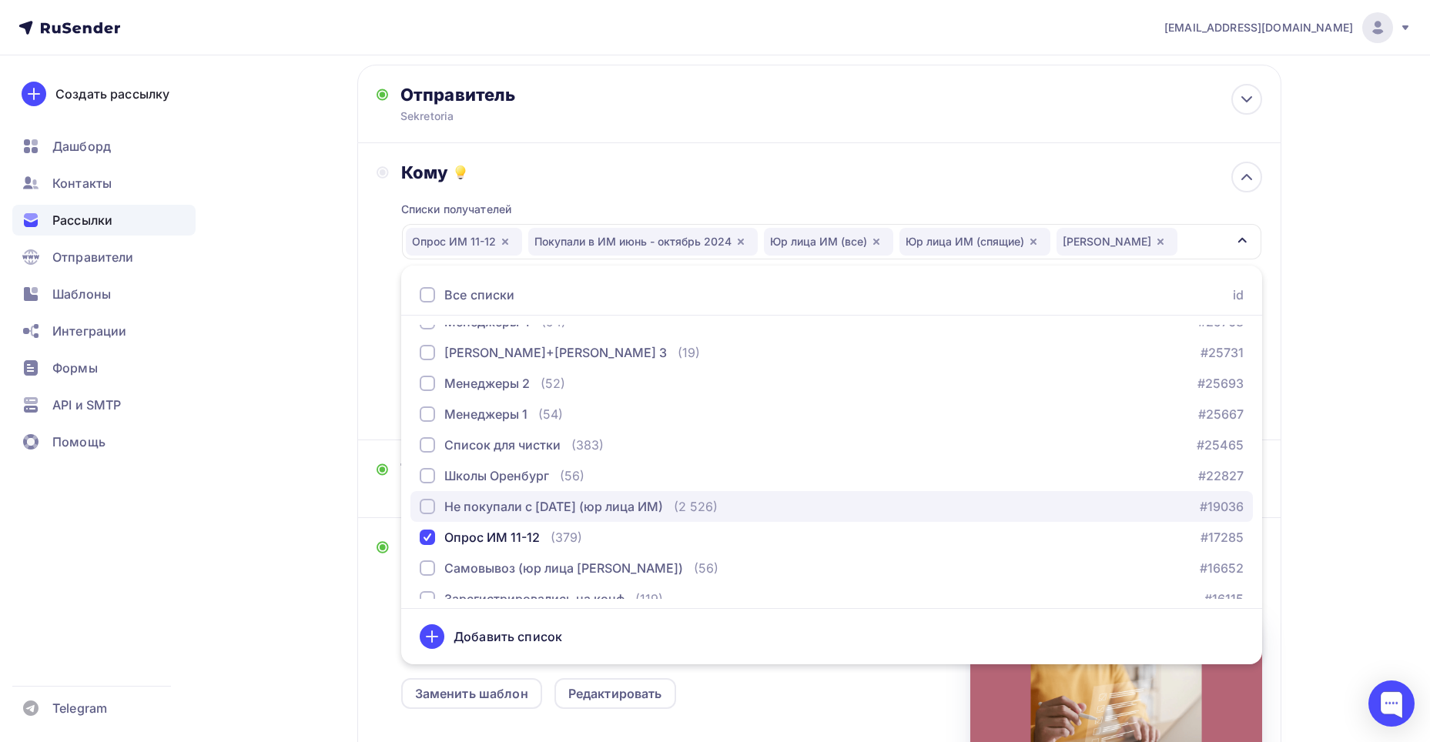
click at [553, 501] on div "Не покупали с [DATE] (юр лица ИМ)" at bounding box center [553, 506] width 219 height 18
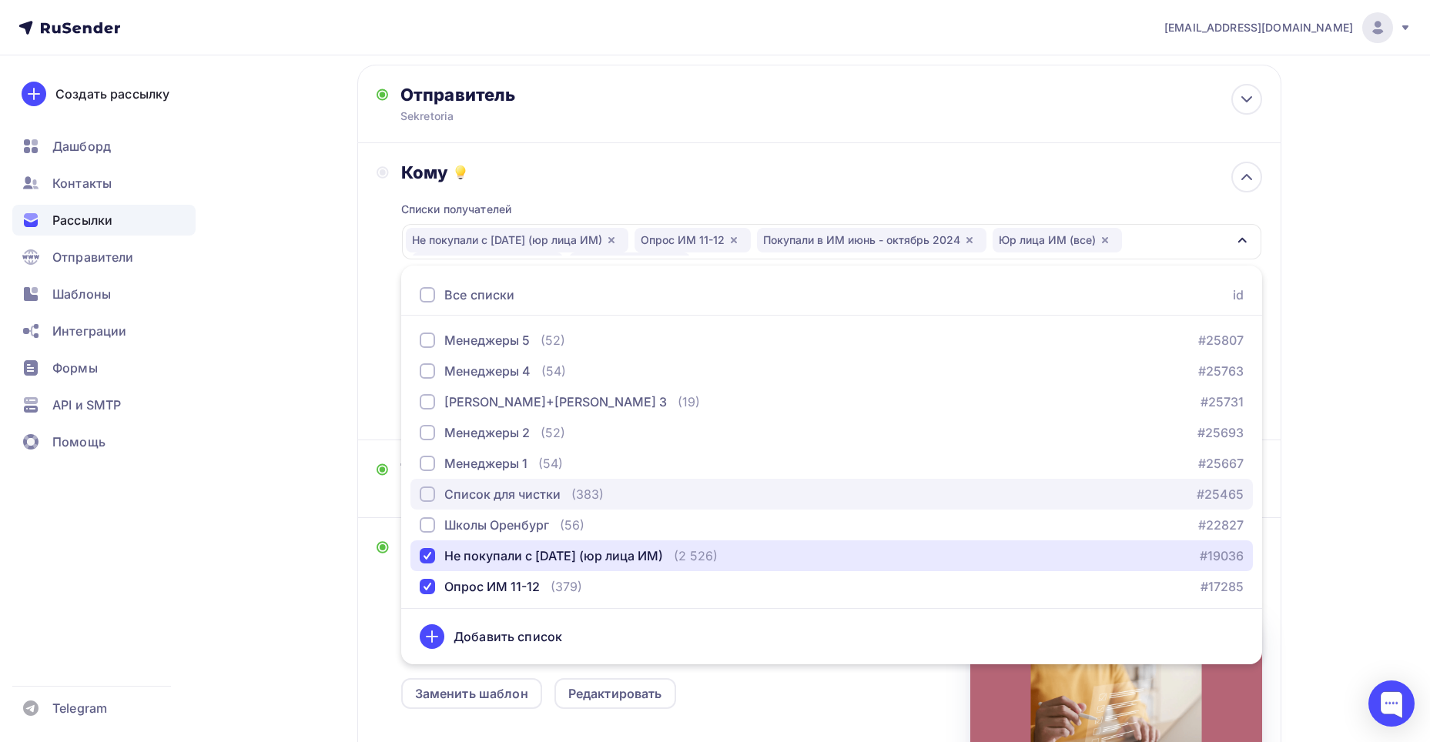
scroll to position [373, 0]
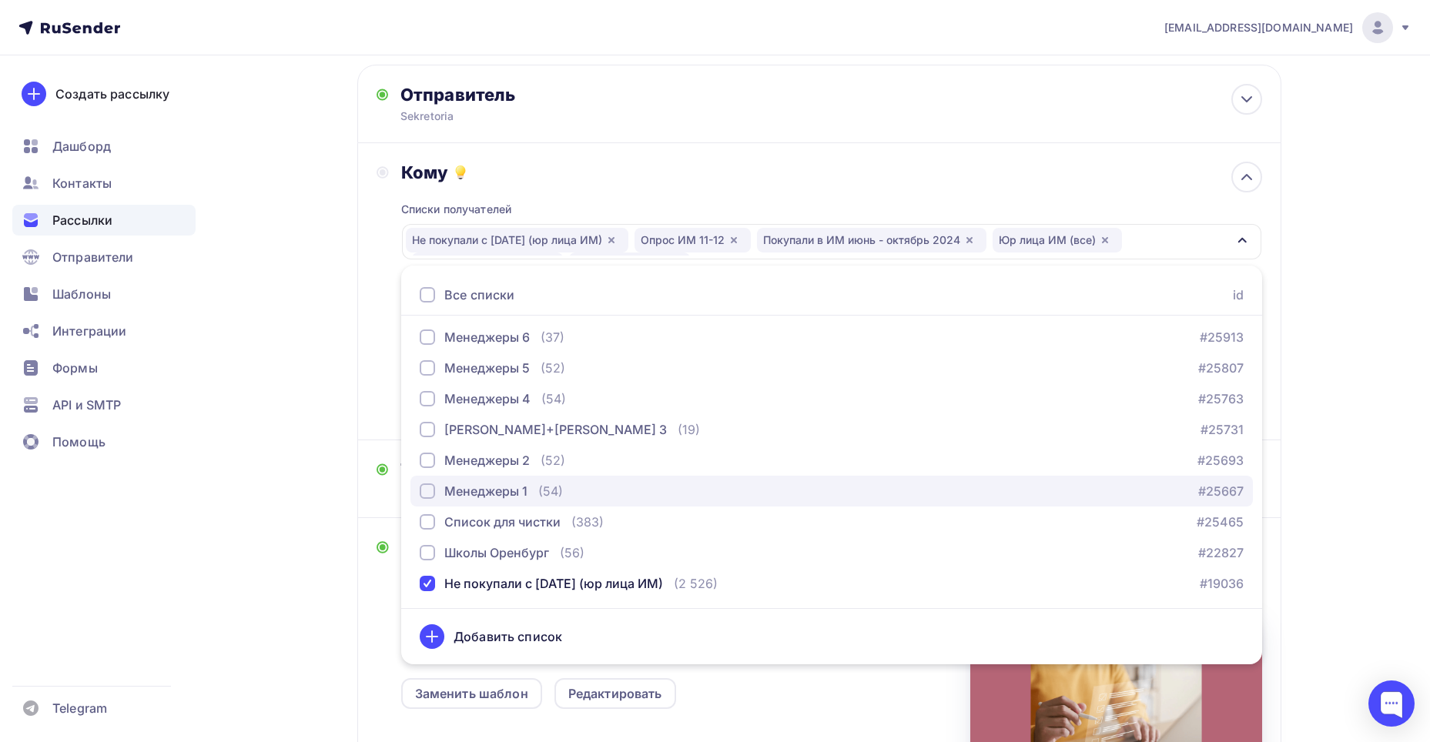
click at [537, 486] on div "Менеджеры 1 (54)" at bounding box center [491, 491] width 143 height 18
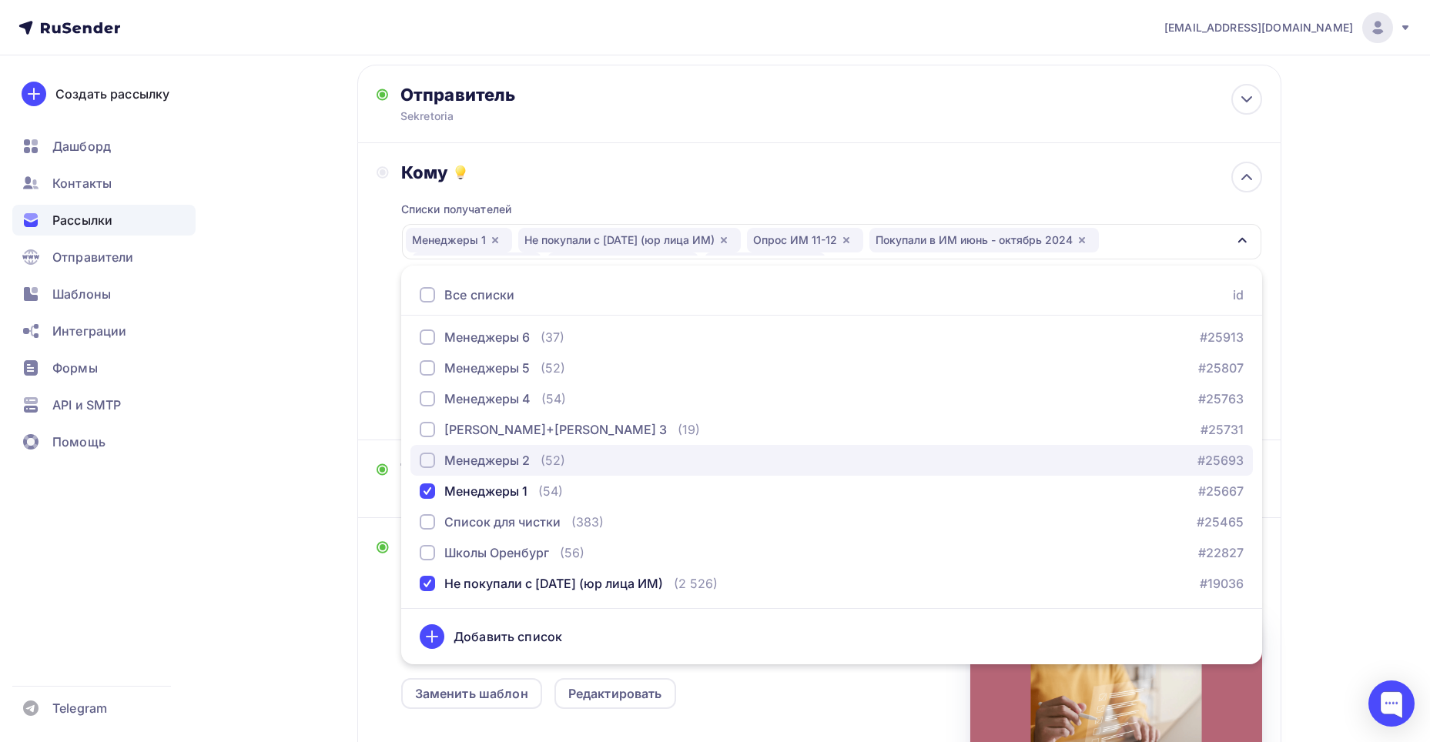
click at [530, 456] on div "Менеджеры 2" at bounding box center [486, 460] width 85 height 18
click at [521, 460] on div "Менеджеры 2" at bounding box center [486, 460] width 85 height 18
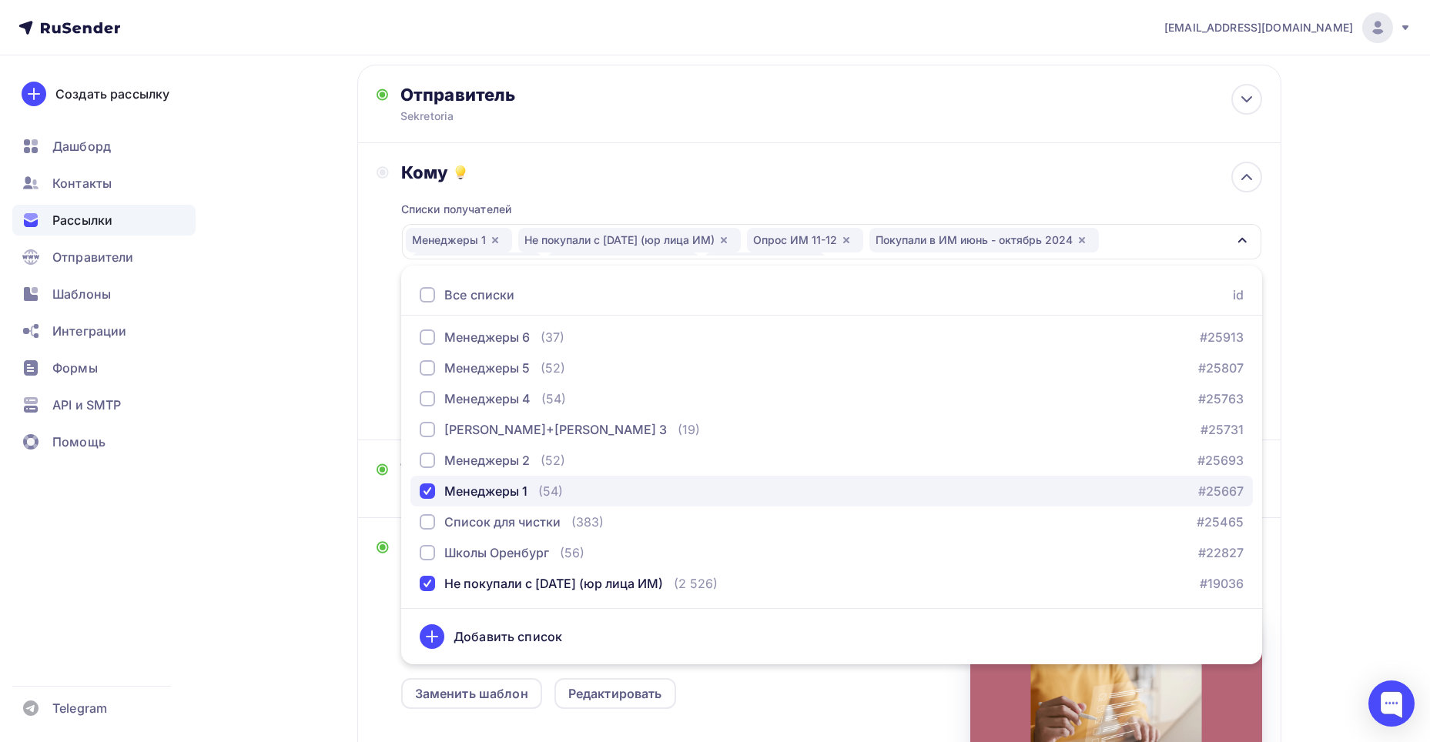
click at [520, 482] on button "Менеджеры 1 (54) #25667" at bounding box center [831, 491] width 842 height 31
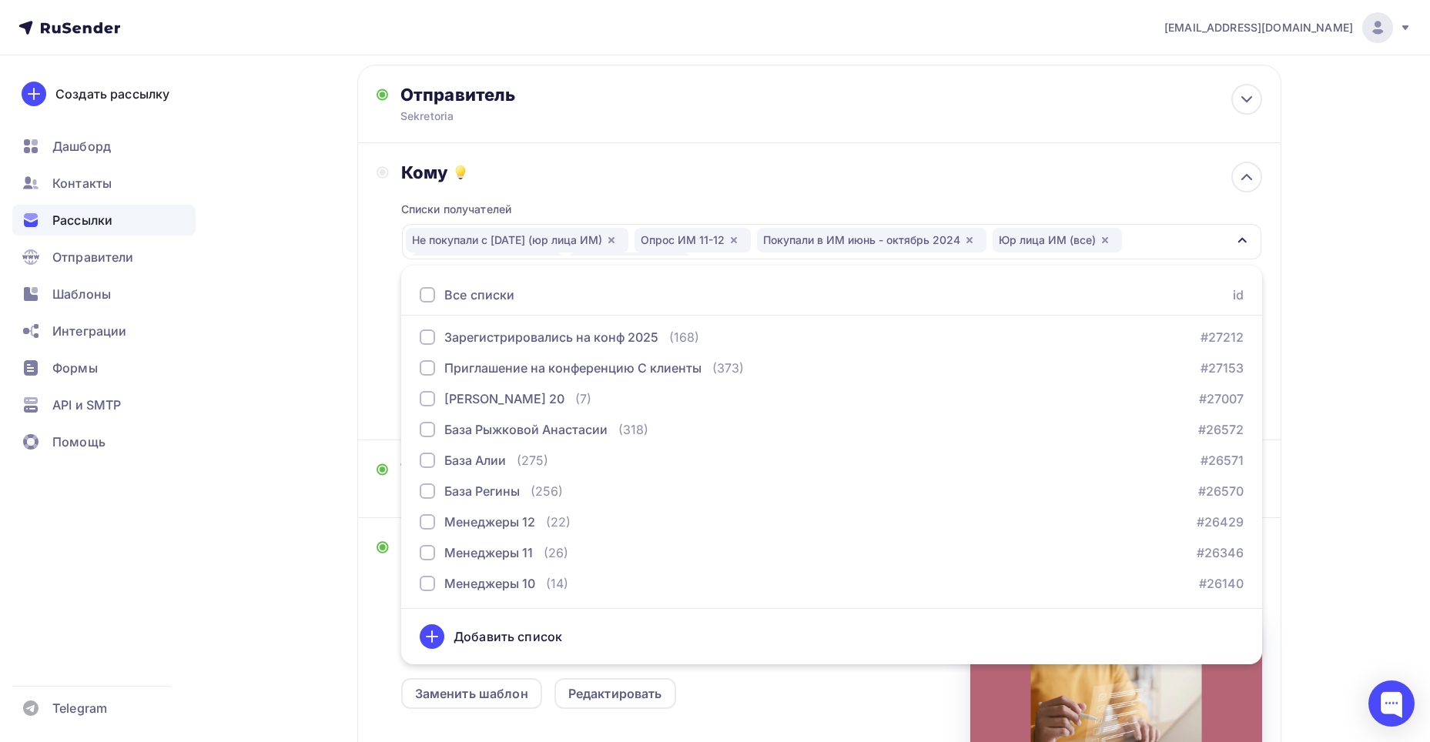
scroll to position [0, 0]
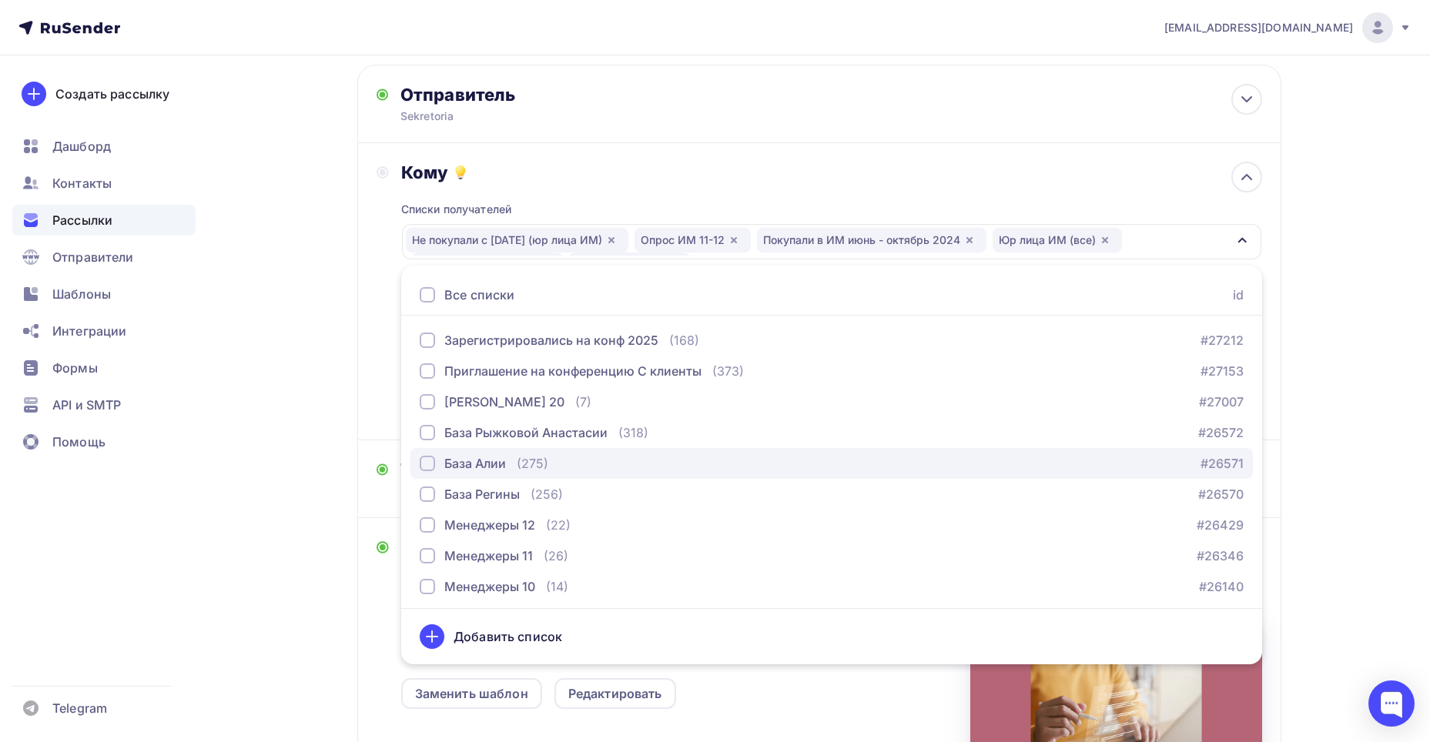
click at [538, 457] on div "(275)" at bounding box center [533, 463] width 32 height 18
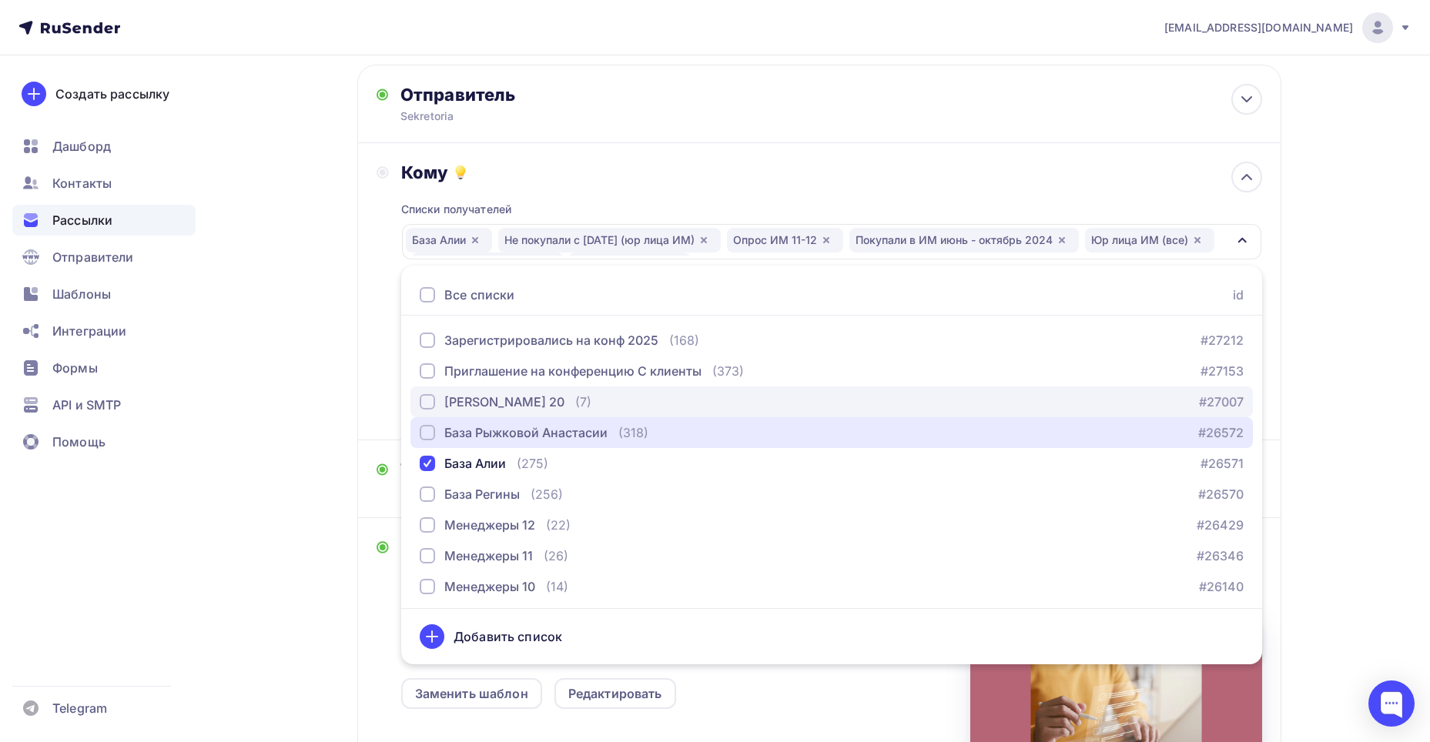
drag, startPoint x: 535, startPoint y: 430, endPoint x: 522, endPoint y: 411, distance: 22.6
click at [533, 425] on div "База Рыжковой Анастасии" at bounding box center [525, 432] width 163 height 18
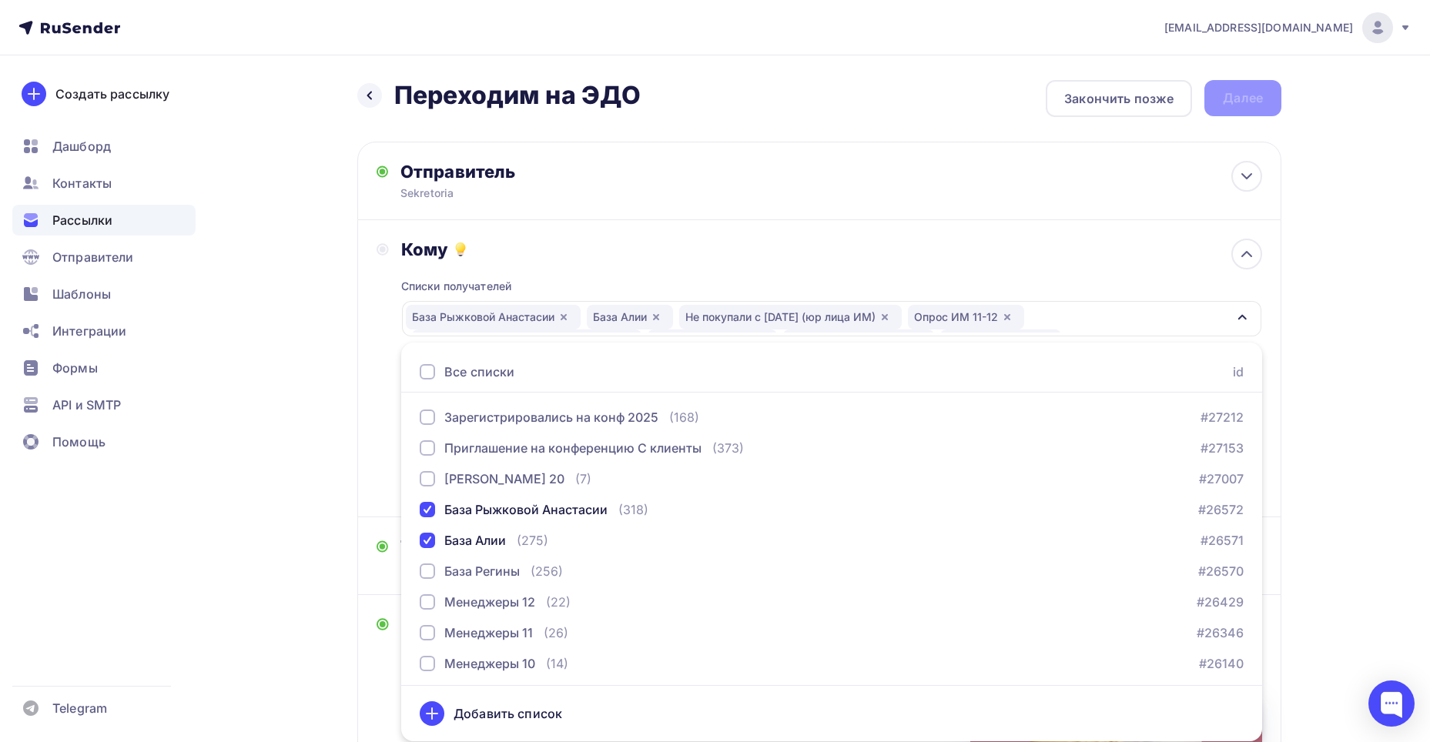
click at [370, 416] on div "Кому Списки получателей База Рыжковой Анастасии База Алии Не покупали с 01.09.2…" at bounding box center [819, 368] width 924 height 297
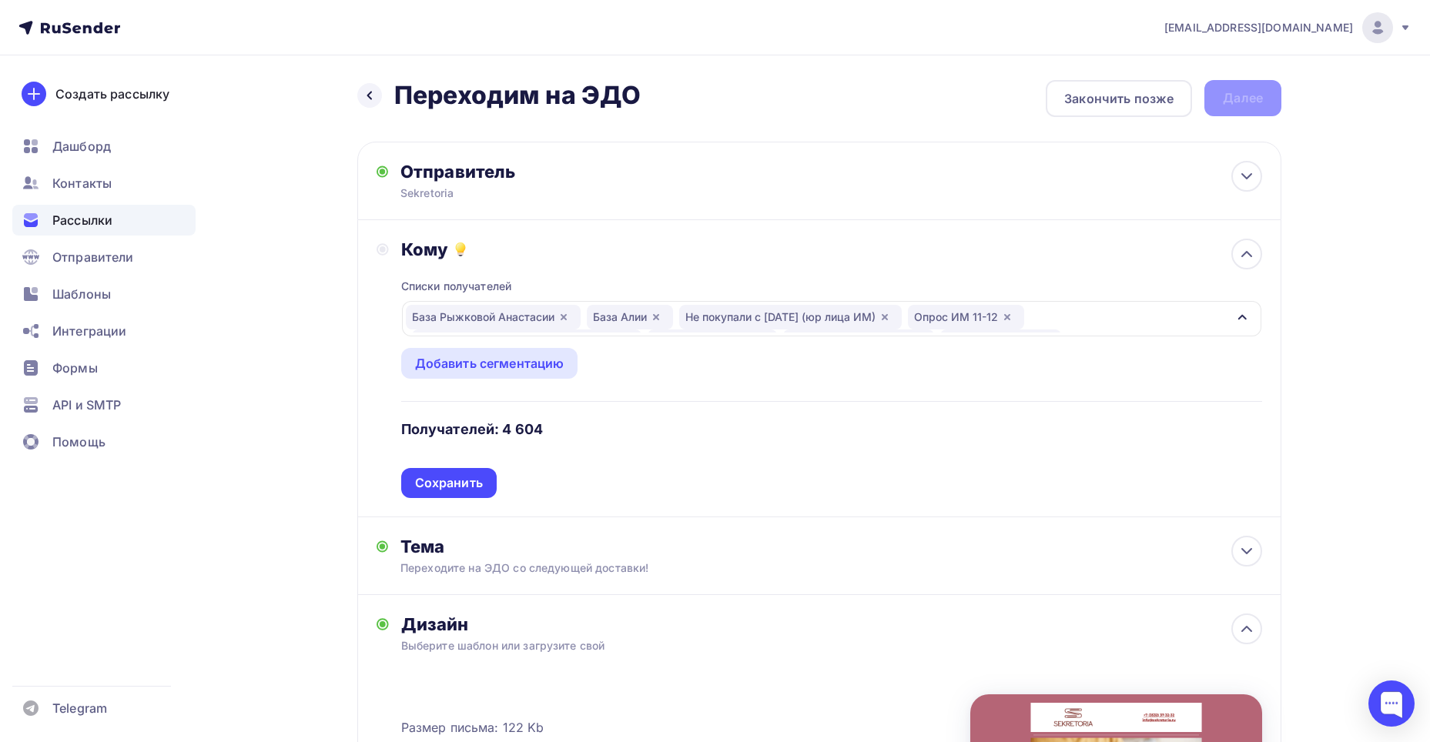
click at [1106, 323] on div "База Рыжковой Анастасии База Алии Не покупали с 01.09.2024 (юр лица ИМ) Опрос И…" at bounding box center [816, 319] width 821 height 28
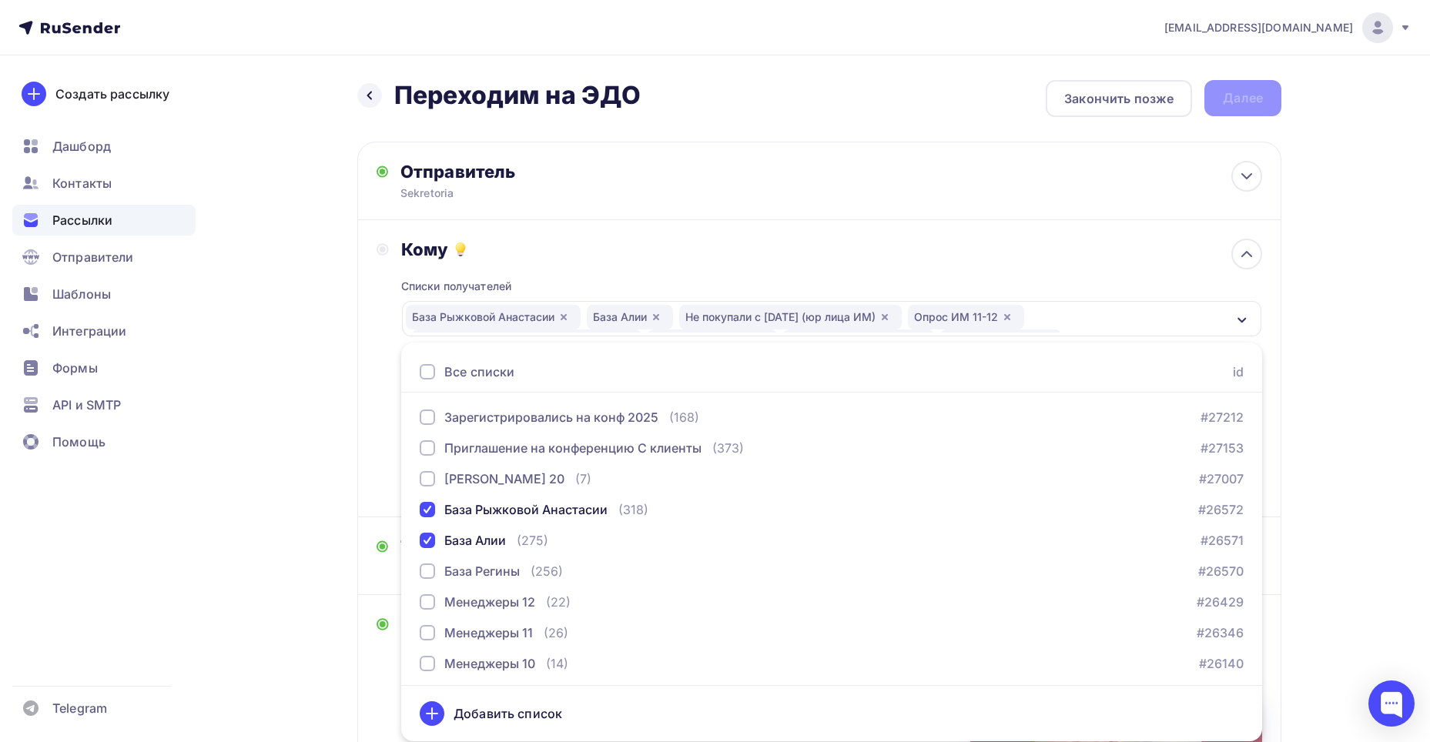
click at [380, 360] on div "Кому Списки получателей База Рыжковой Анастасии База Алии Не покупали с 01.09.2…" at bounding box center [818, 368] width 885 height 259
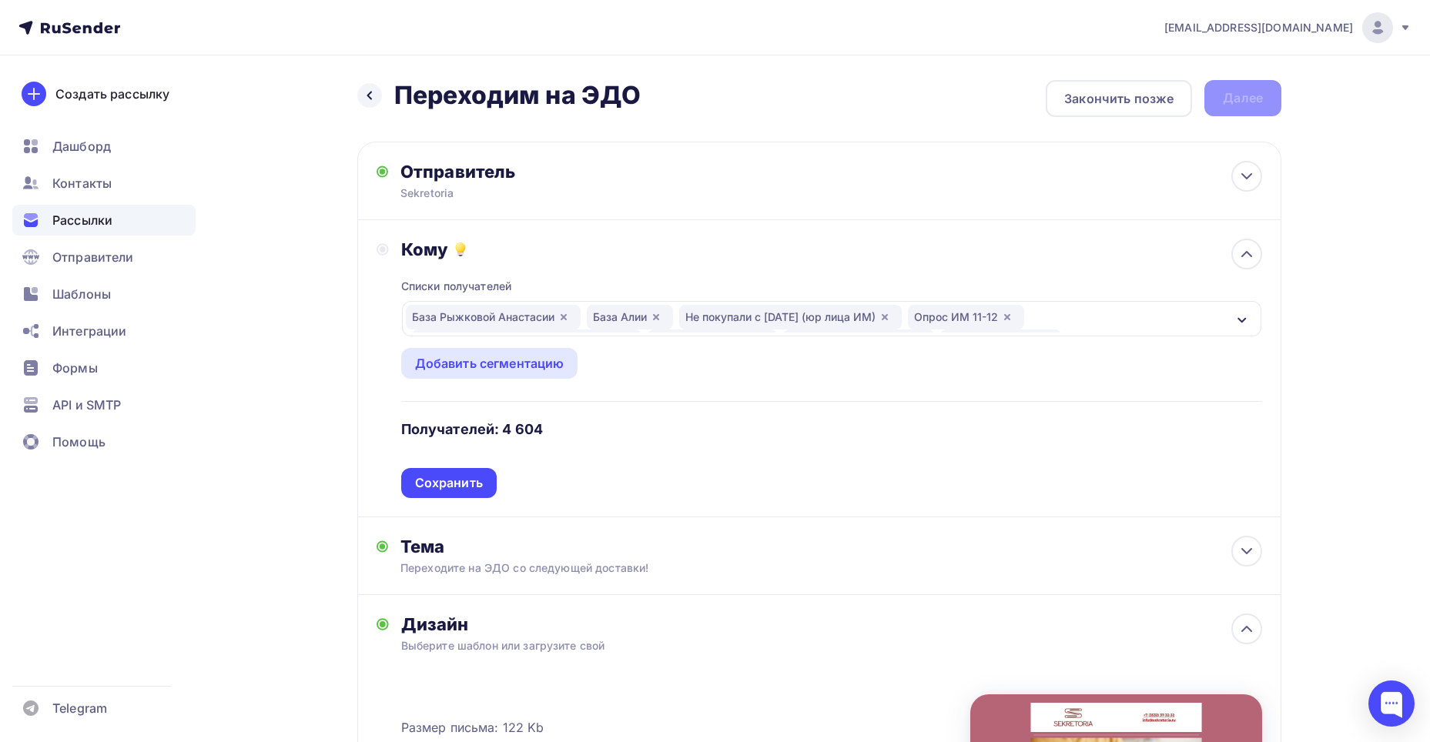
click at [1078, 326] on div "База Рыжковой Анастасии База Алии Не покупали с 01.09.2024 (юр лица ИМ) Опрос И…" at bounding box center [816, 319] width 821 height 28
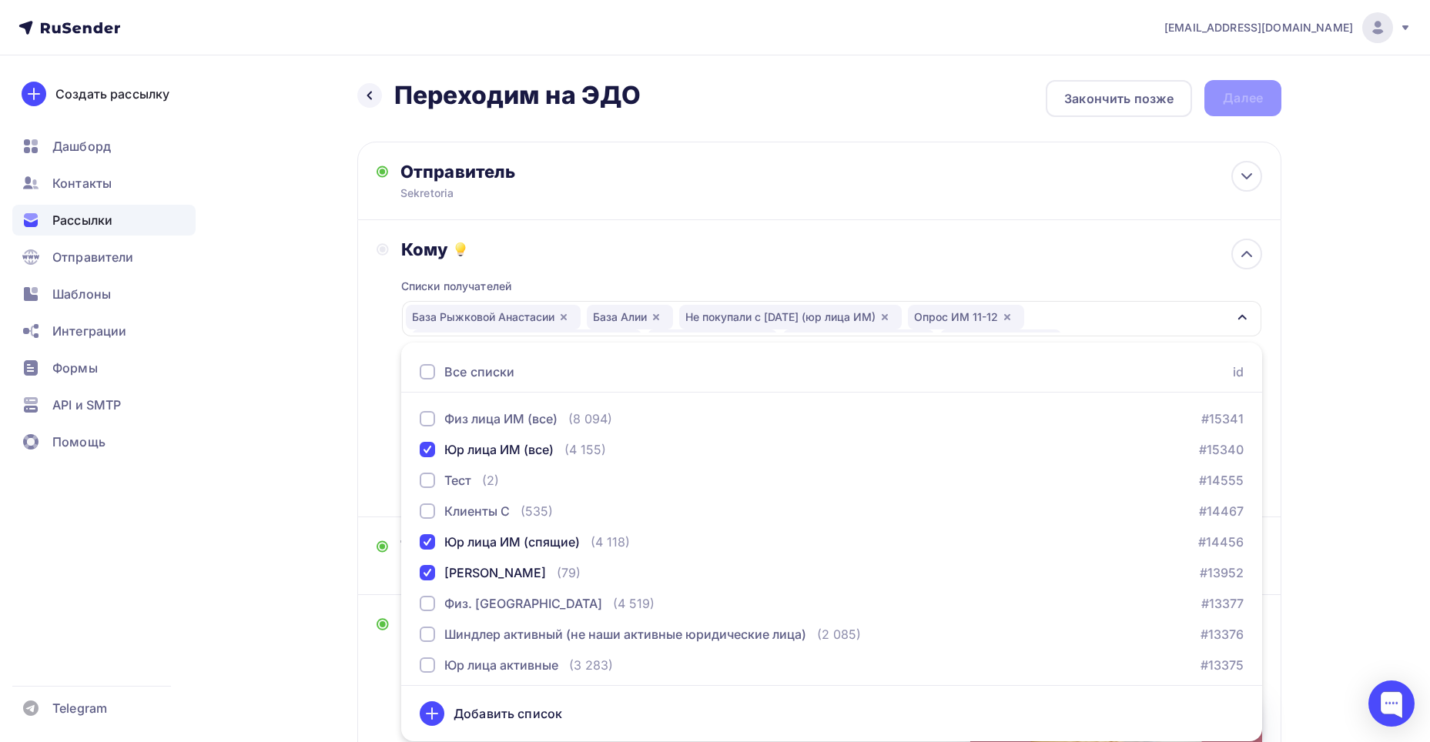
scroll to position [835, 0]
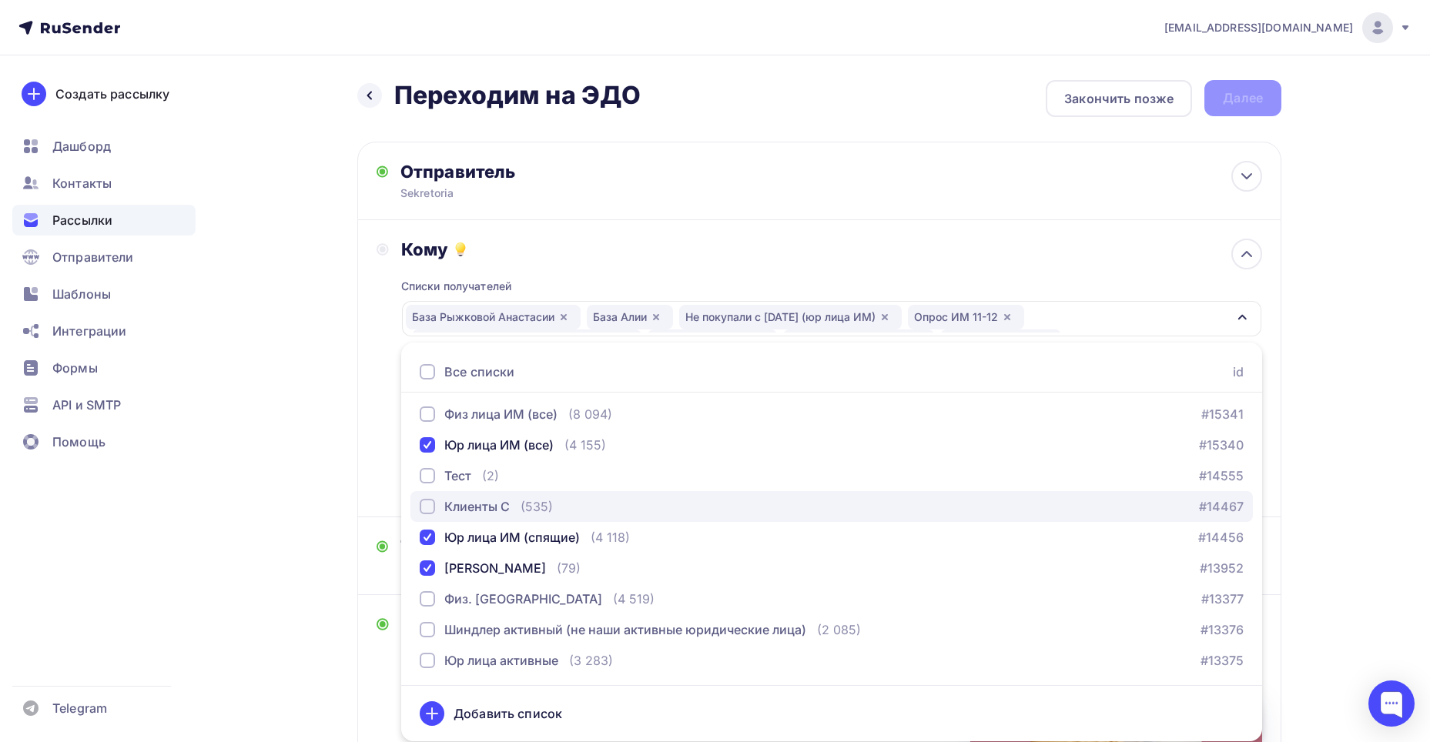
click at [544, 507] on div "(535)" at bounding box center [536, 506] width 32 height 18
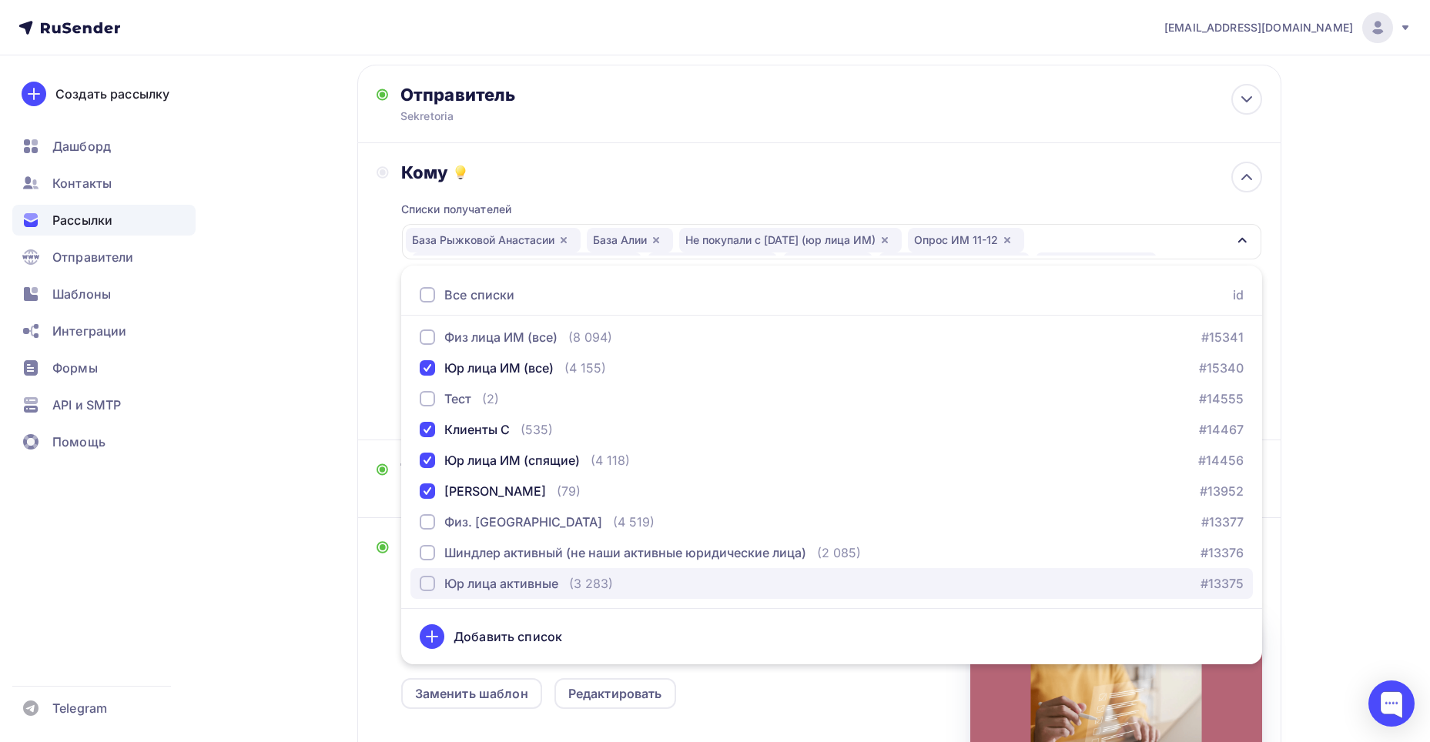
click at [557, 589] on div "Юр лица активные" at bounding box center [501, 583] width 114 height 18
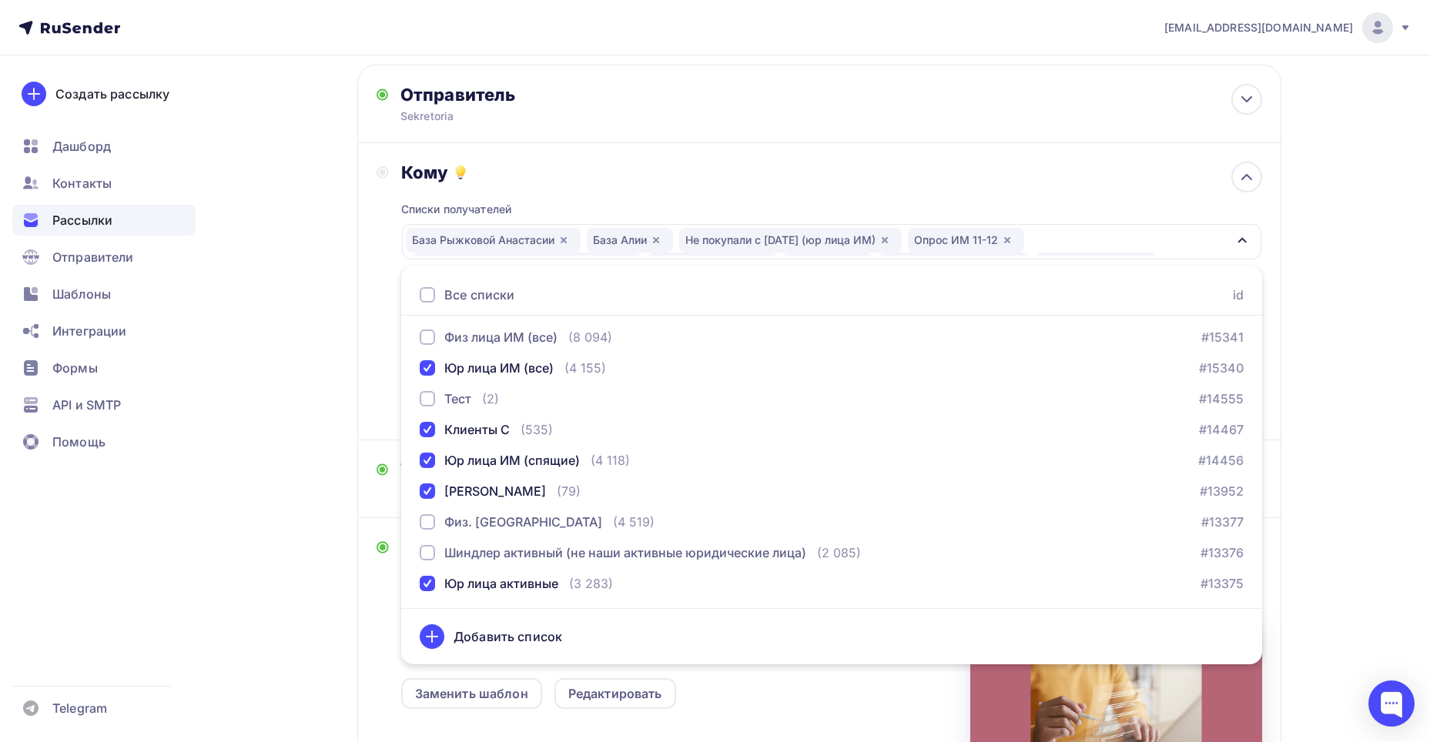
click at [389, 333] on div "Кому Списки получателей База Рыжковой Анастасии База Алии Не покупали с 01.09.2…" at bounding box center [818, 291] width 885 height 259
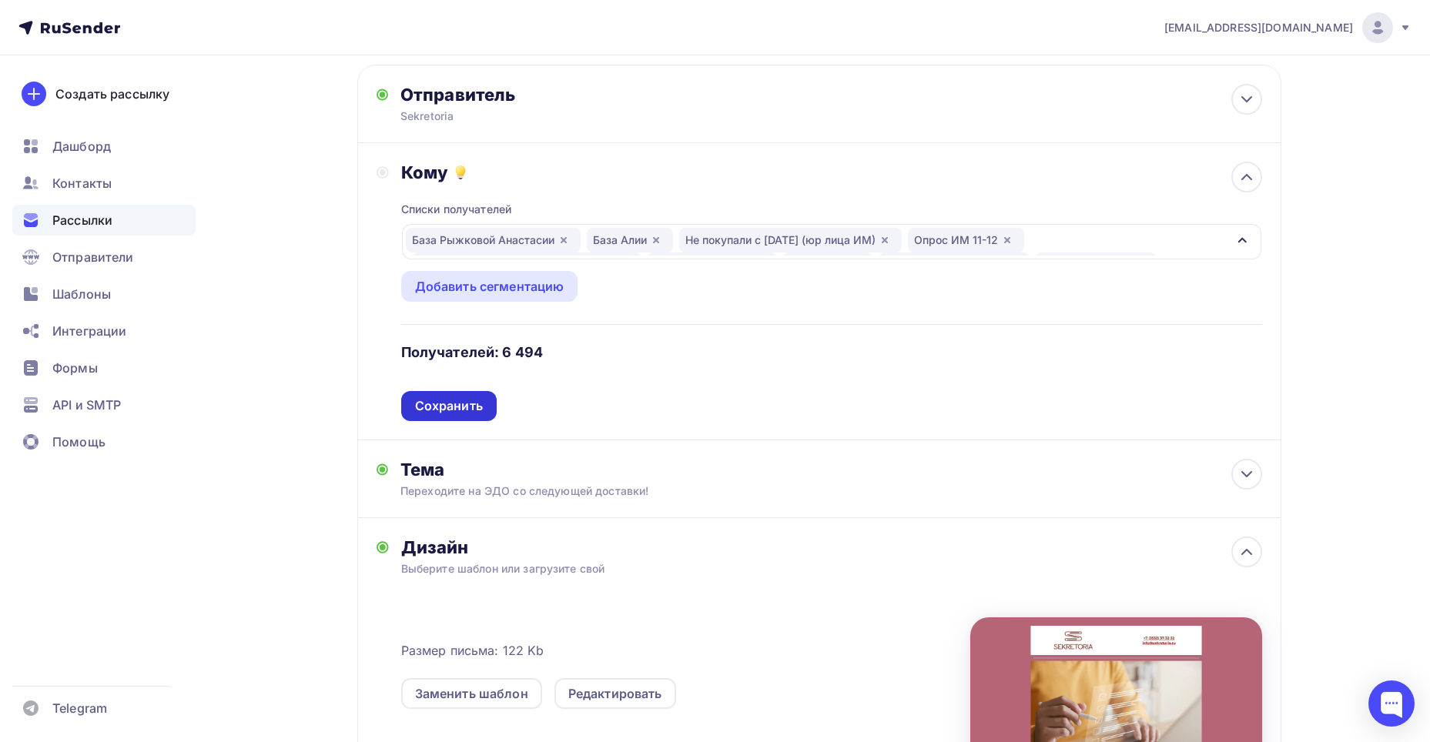
click at [419, 411] on div "Сохранить" at bounding box center [449, 406] width 68 height 18
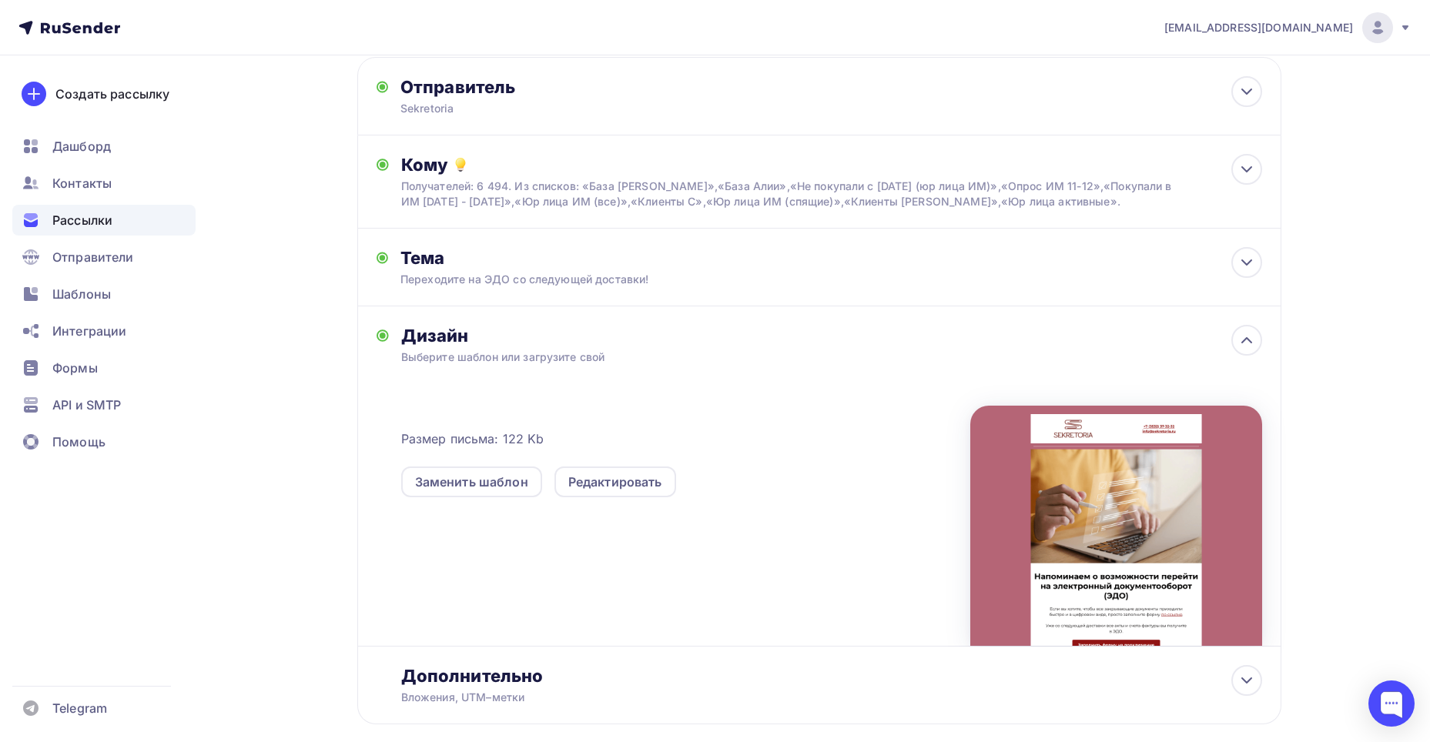
scroll to position [0, 0]
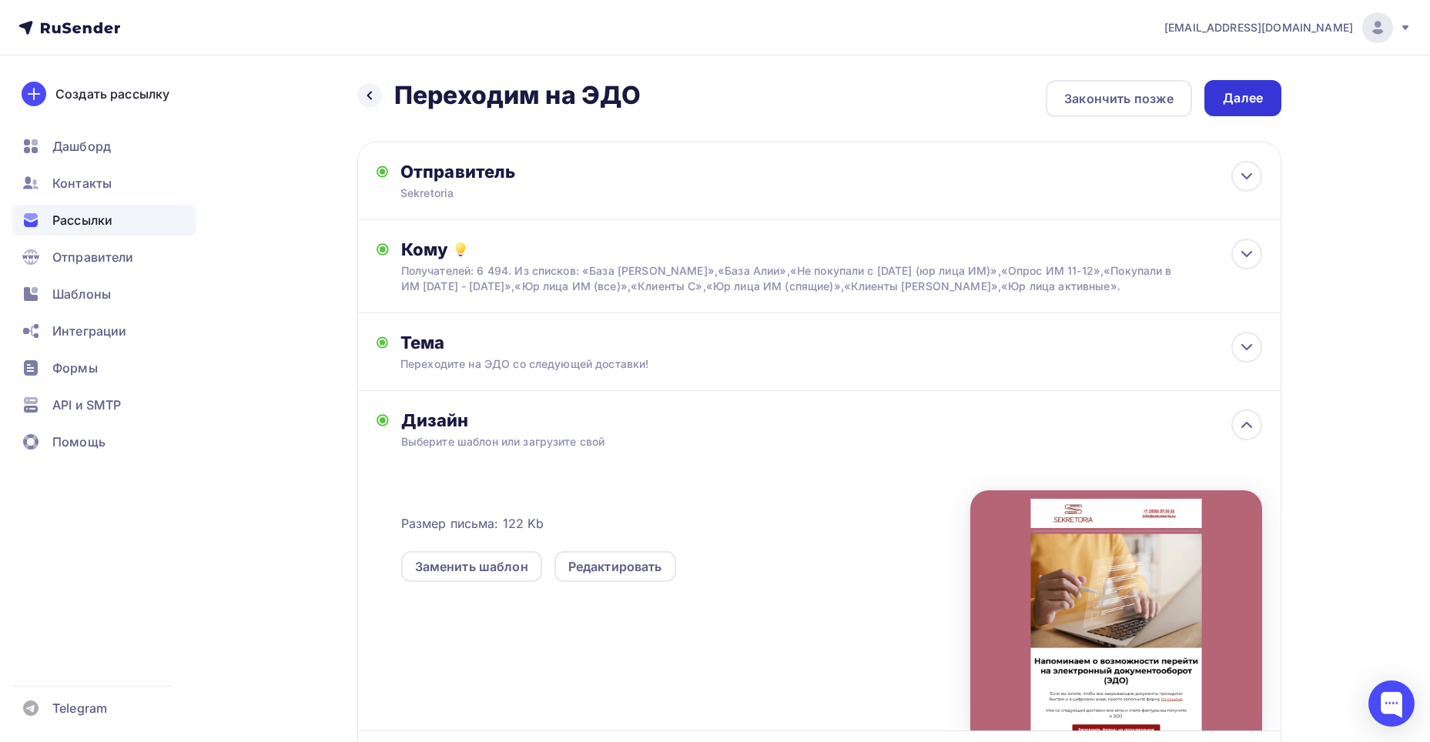
click at [1248, 115] on div "Далее" at bounding box center [1242, 98] width 77 height 36
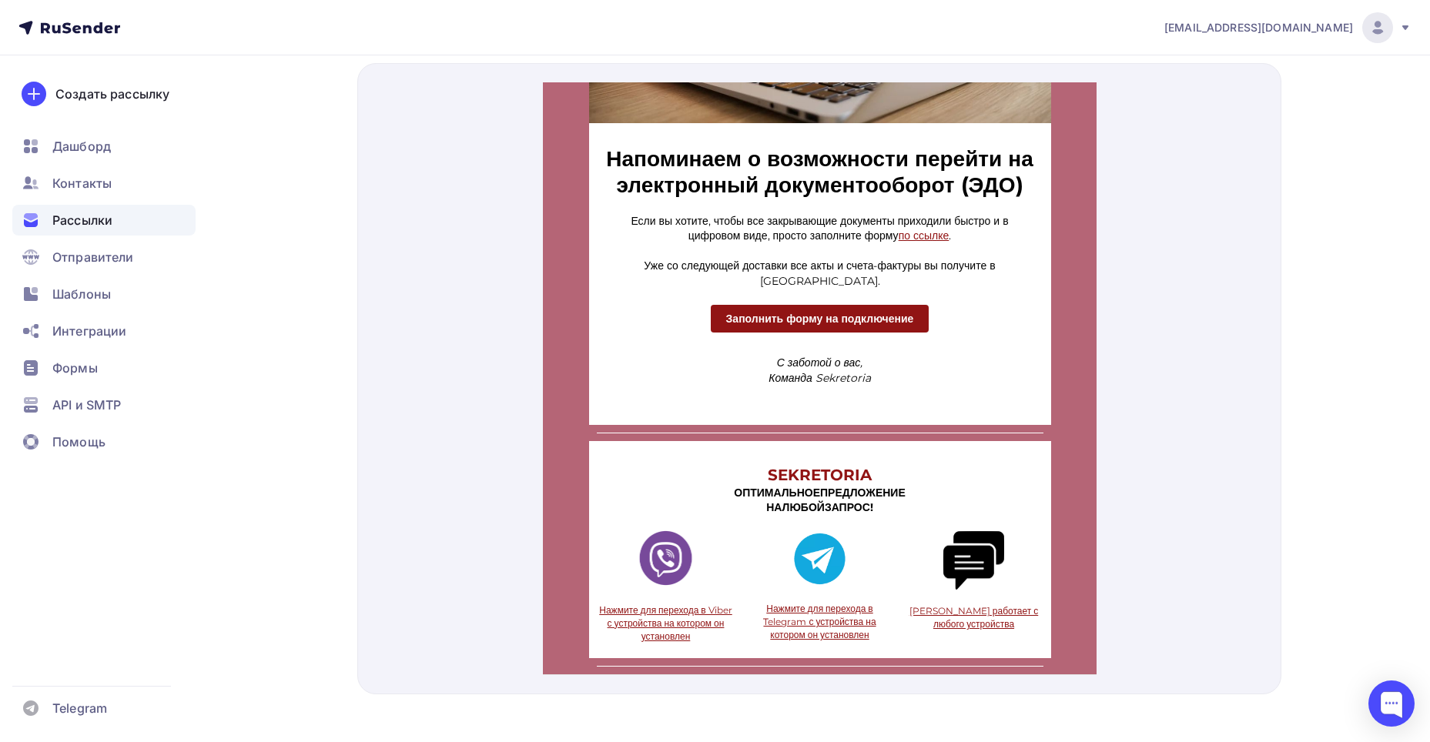
scroll to position [683, 0]
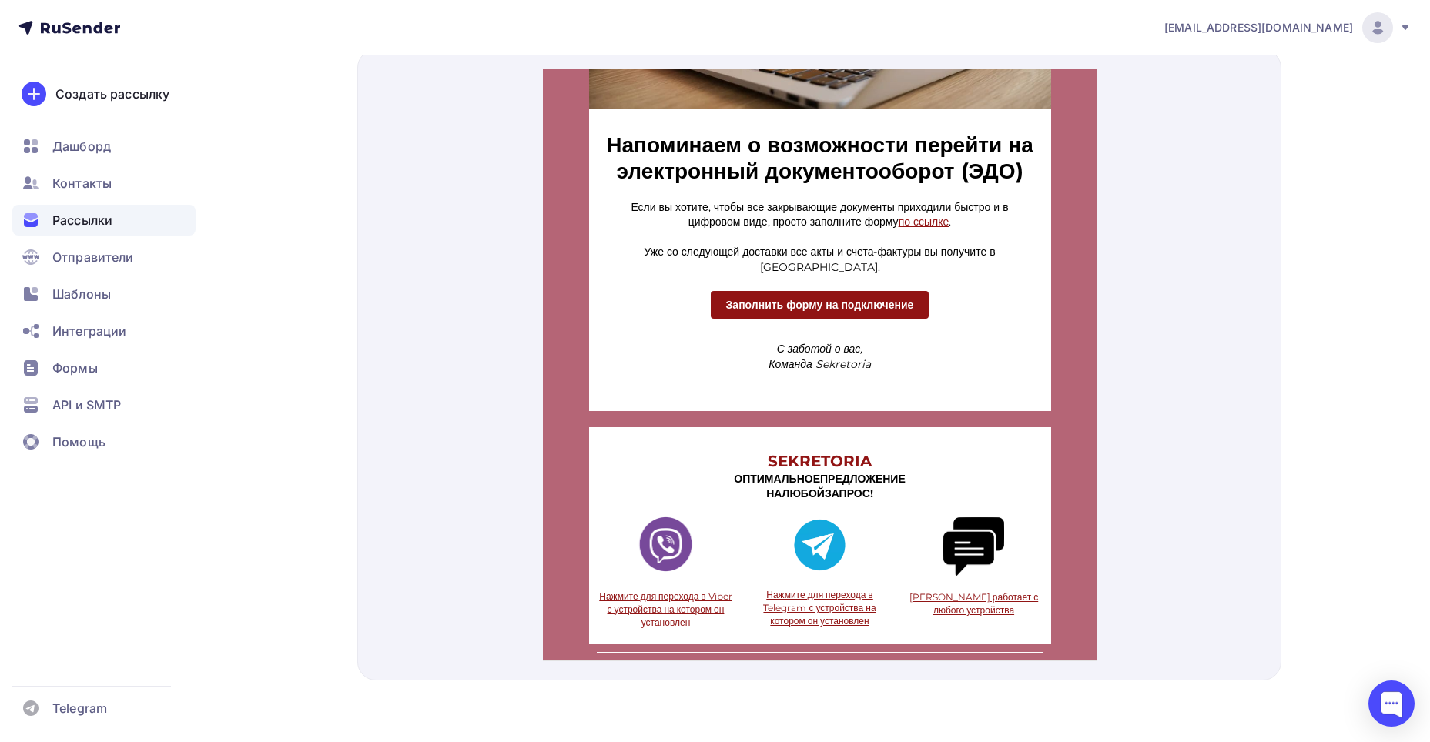
click at [908, 293] on strong "Заполнить форму на подключение" at bounding box center [819, 286] width 188 height 14
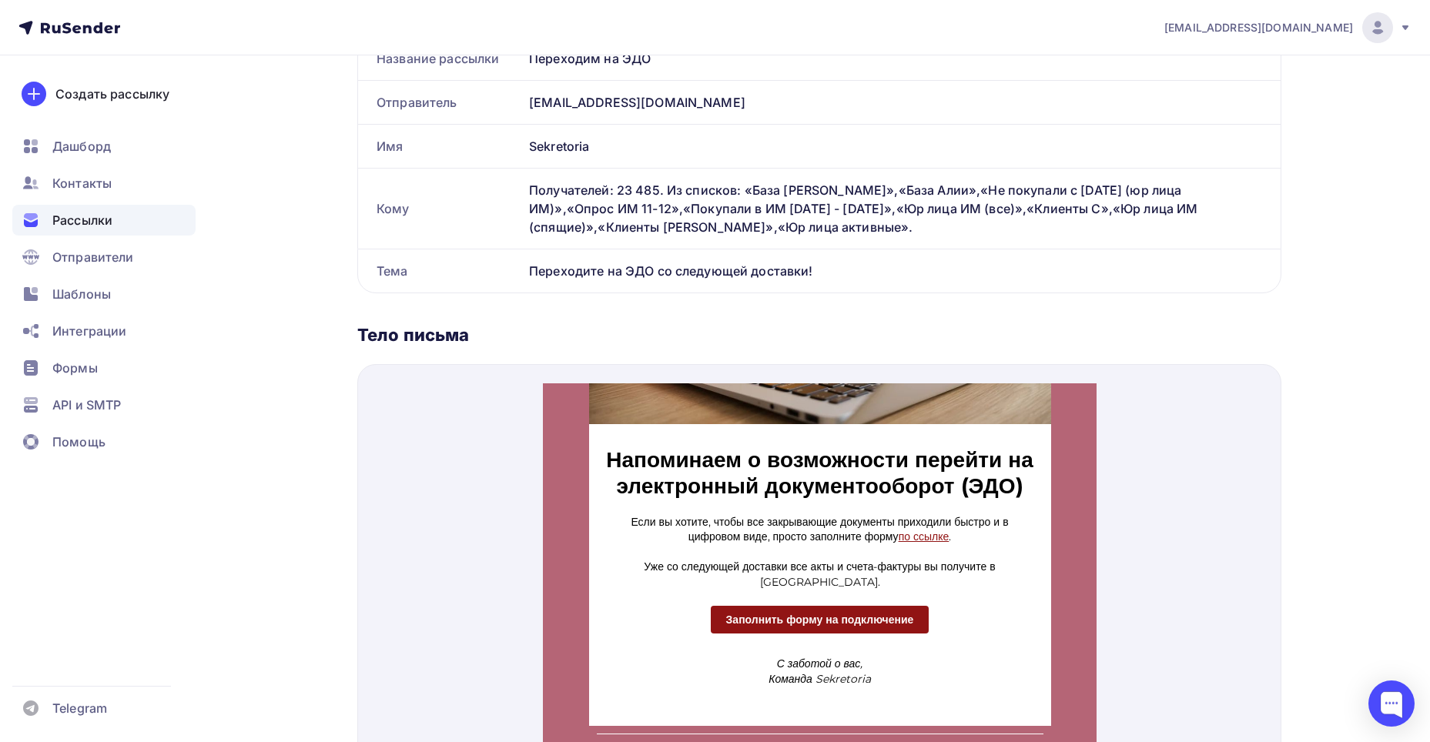
scroll to position [375, 0]
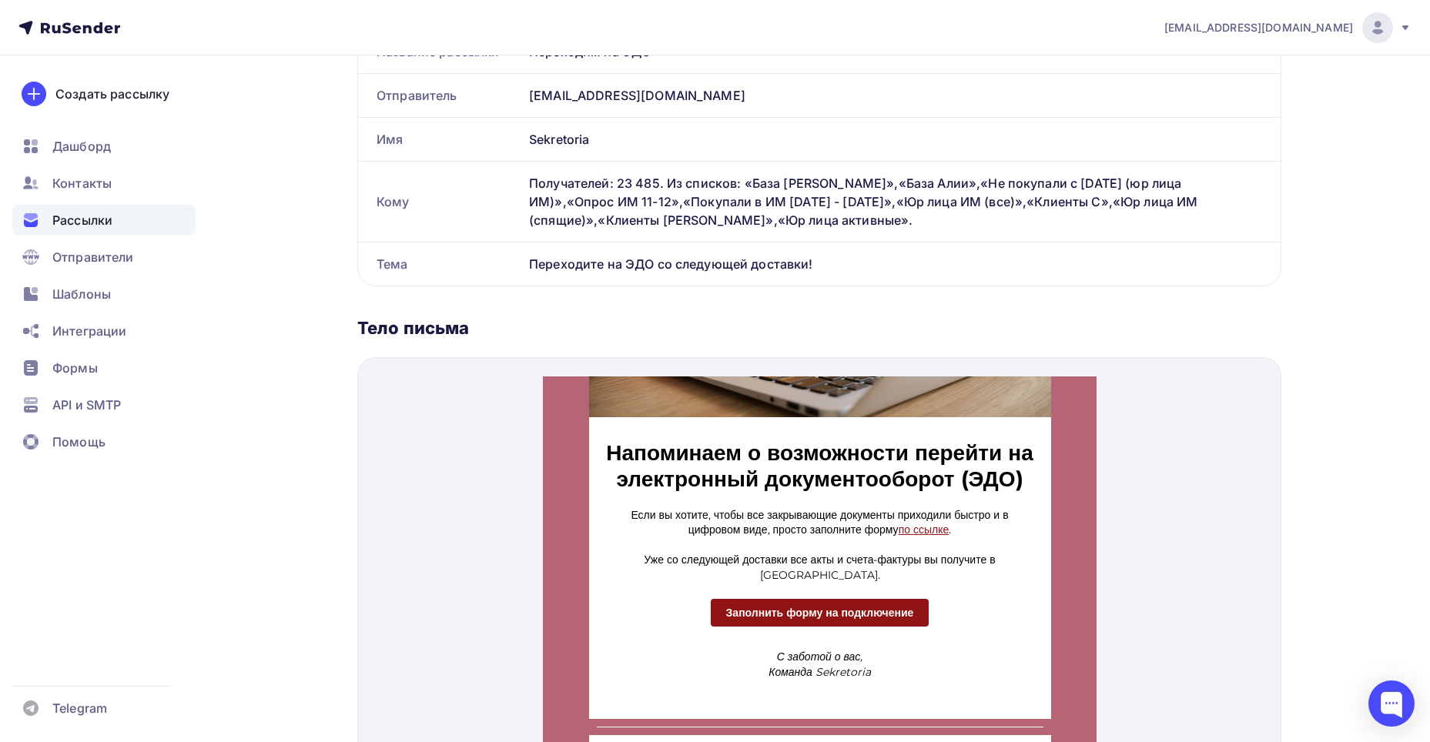
click at [949, 518] on link "по ссылке" at bounding box center [923, 511] width 51 height 14
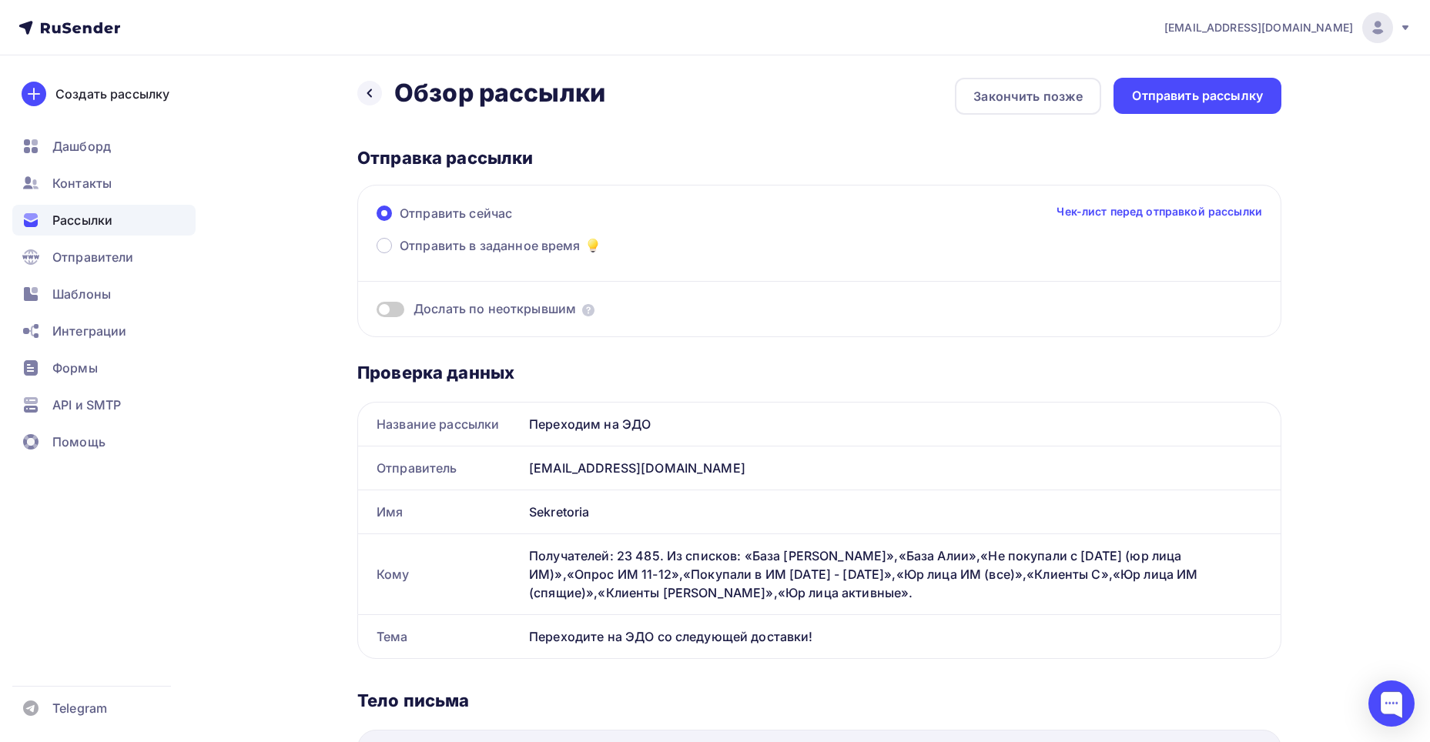
scroll to position [0, 0]
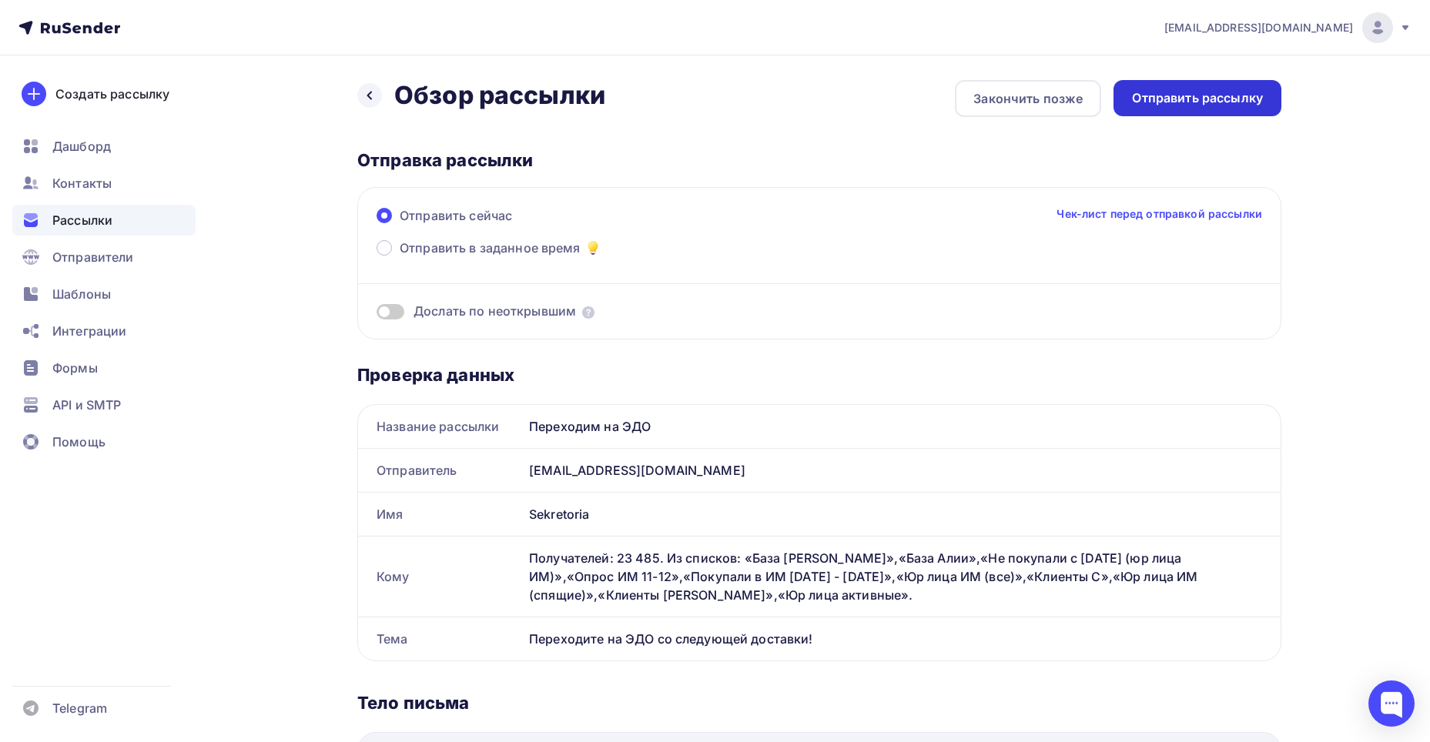
click at [1145, 83] on div "Отправить рассылку" at bounding box center [1197, 98] width 168 height 36
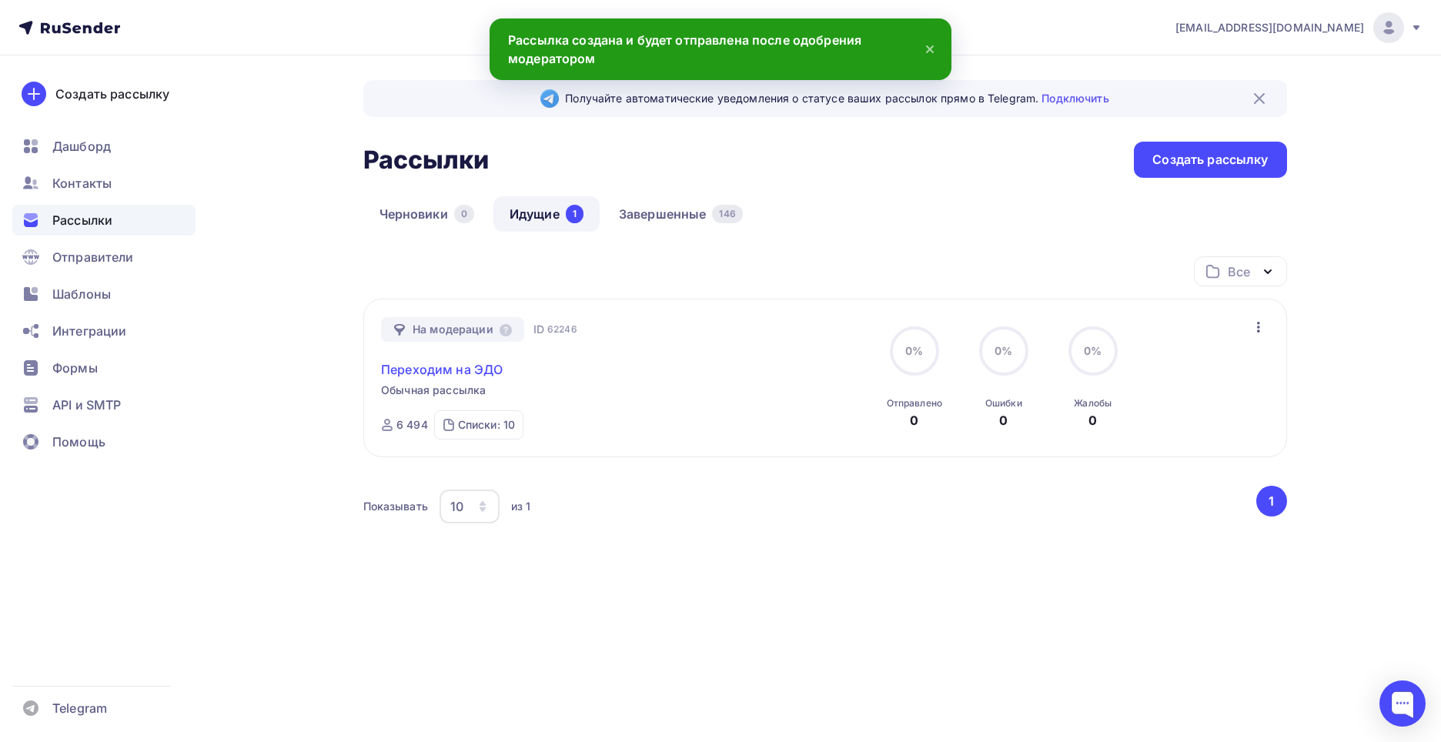
click at [477, 370] on link "Переходим на ЭДО" at bounding box center [442, 369] width 122 height 18
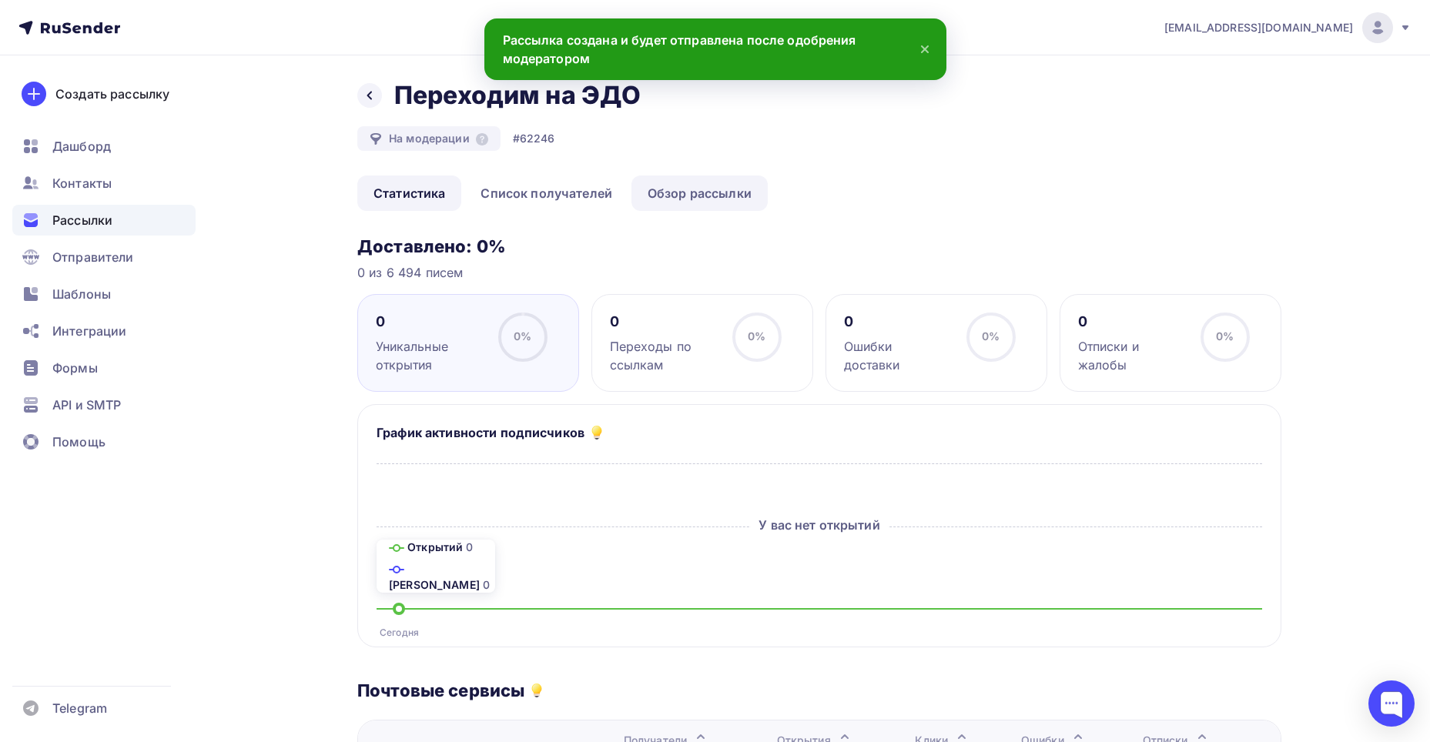
click at [699, 190] on link "Обзор рассылки" at bounding box center [699, 193] width 136 height 35
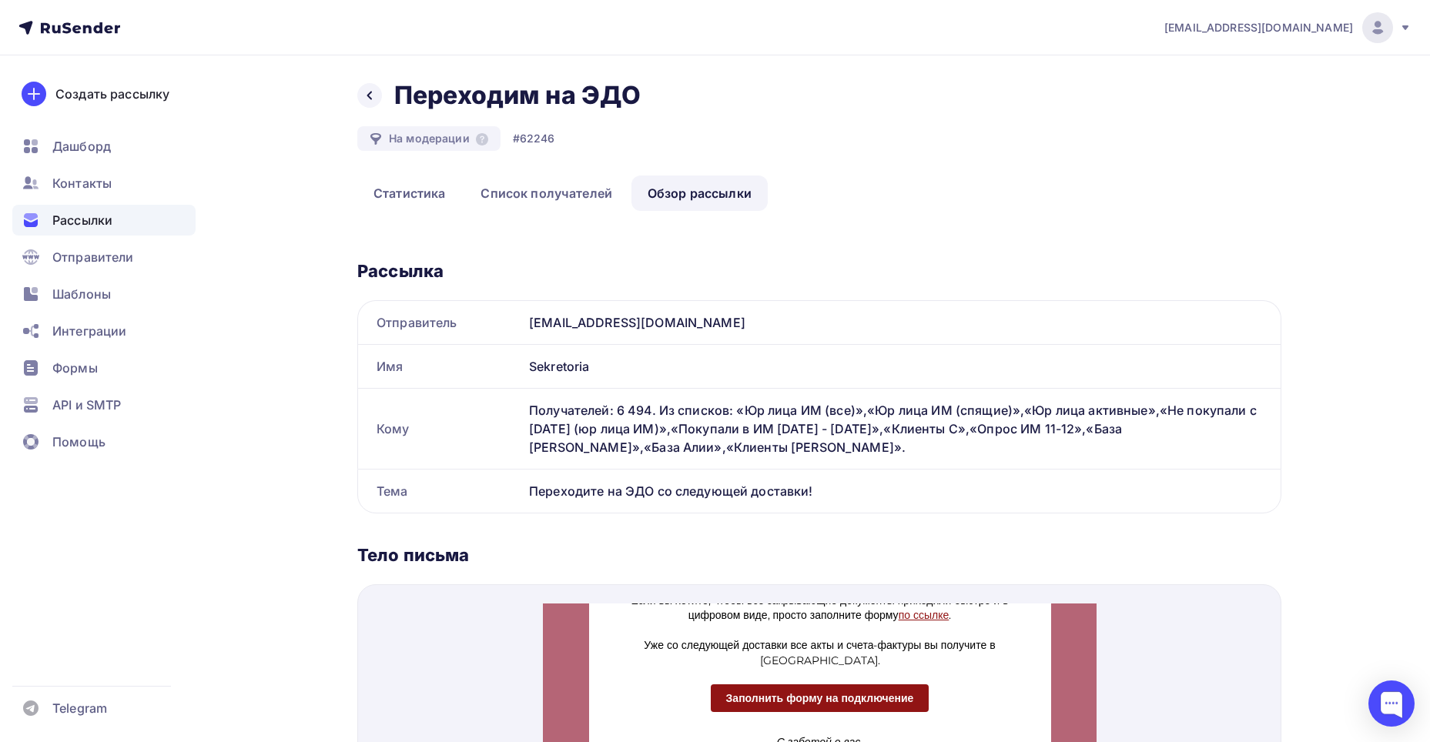
click at [349, 97] on div "Назад Переходим на ЭДО Переходим на ЭДО На модерации #62246 Статистика Список п…" at bounding box center [715, 666] width 1262 height 1222
click at [357, 96] on div at bounding box center [369, 95] width 25 height 25
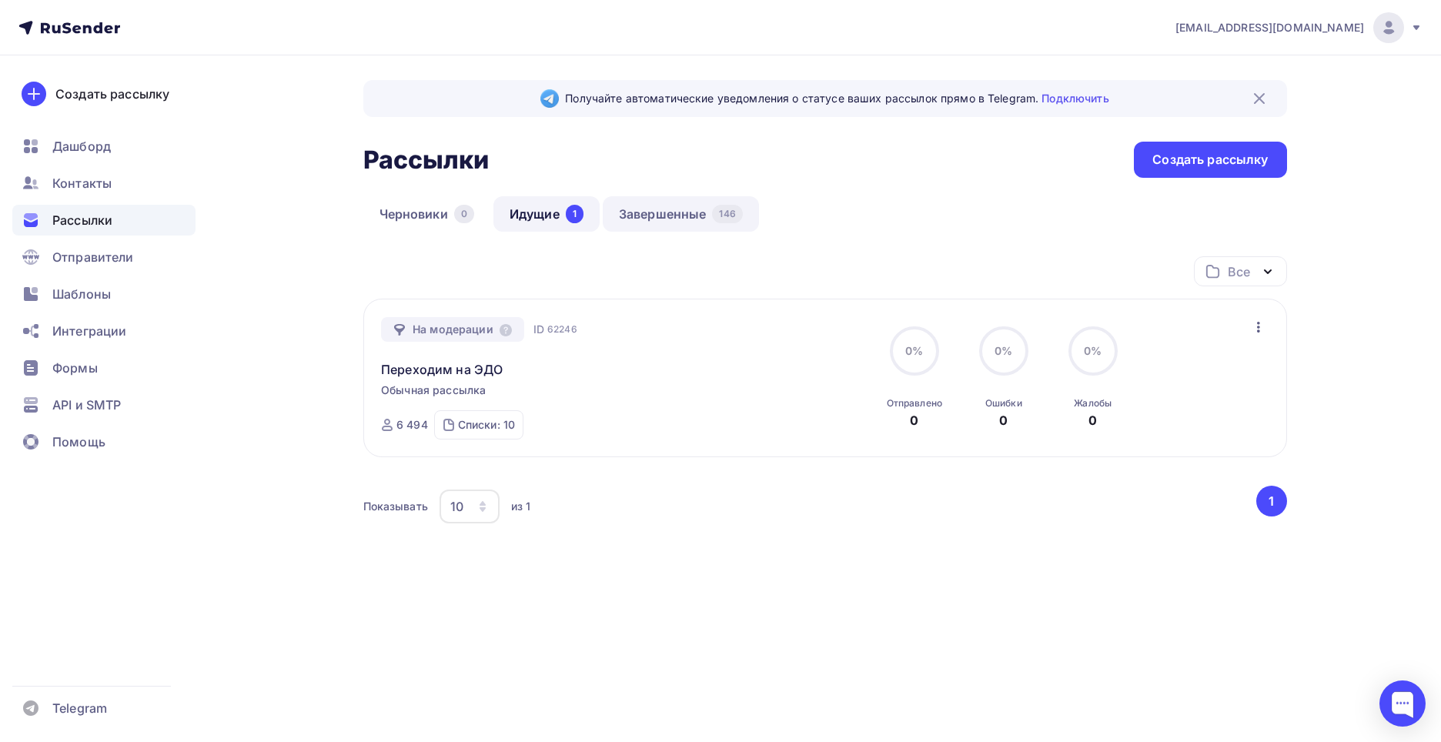
click at [691, 202] on link "Завершенные 146" at bounding box center [681, 213] width 156 height 35
